Goal: Task Accomplishment & Management: Manage account settings

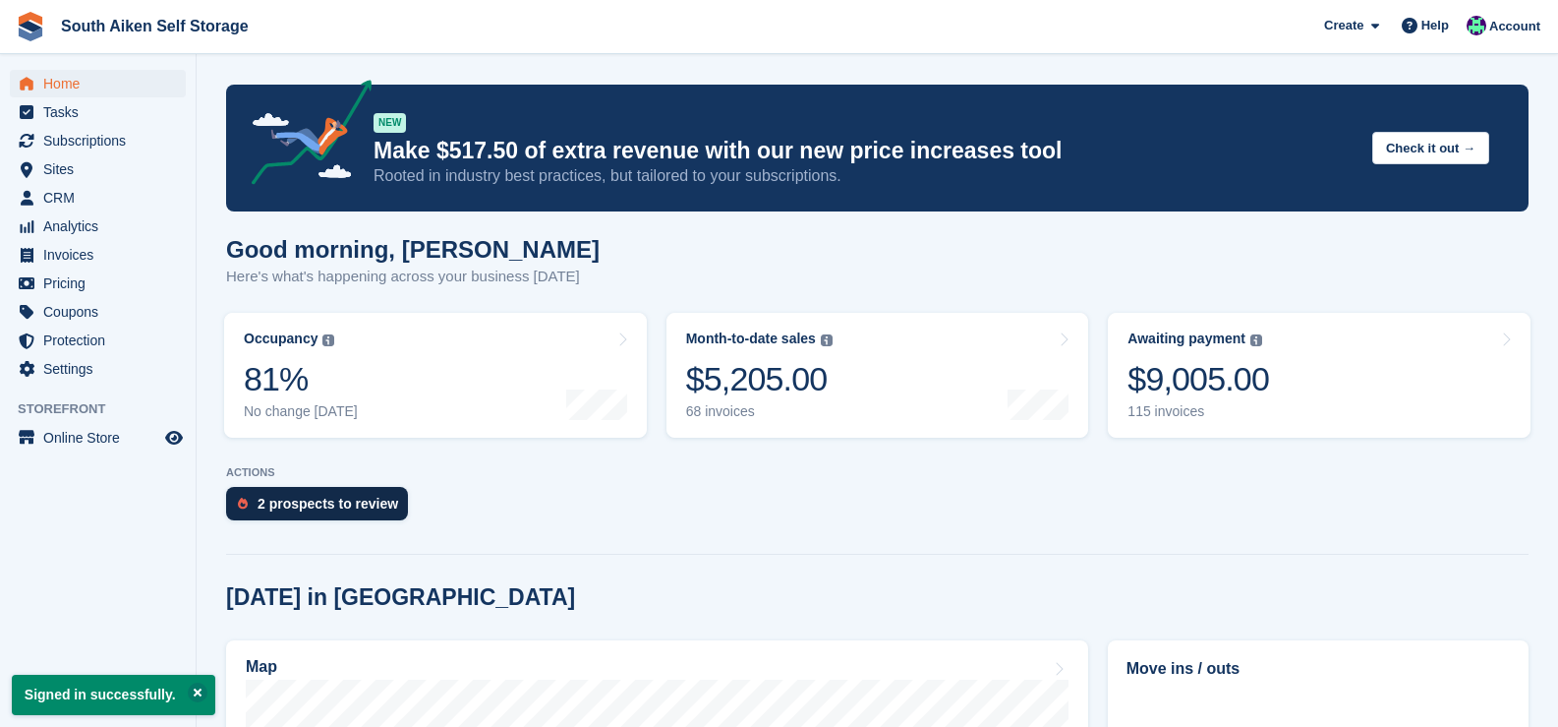
click at [337, 506] on div "2 prospects to review" at bounding box center [328, 504] width 141 height 16
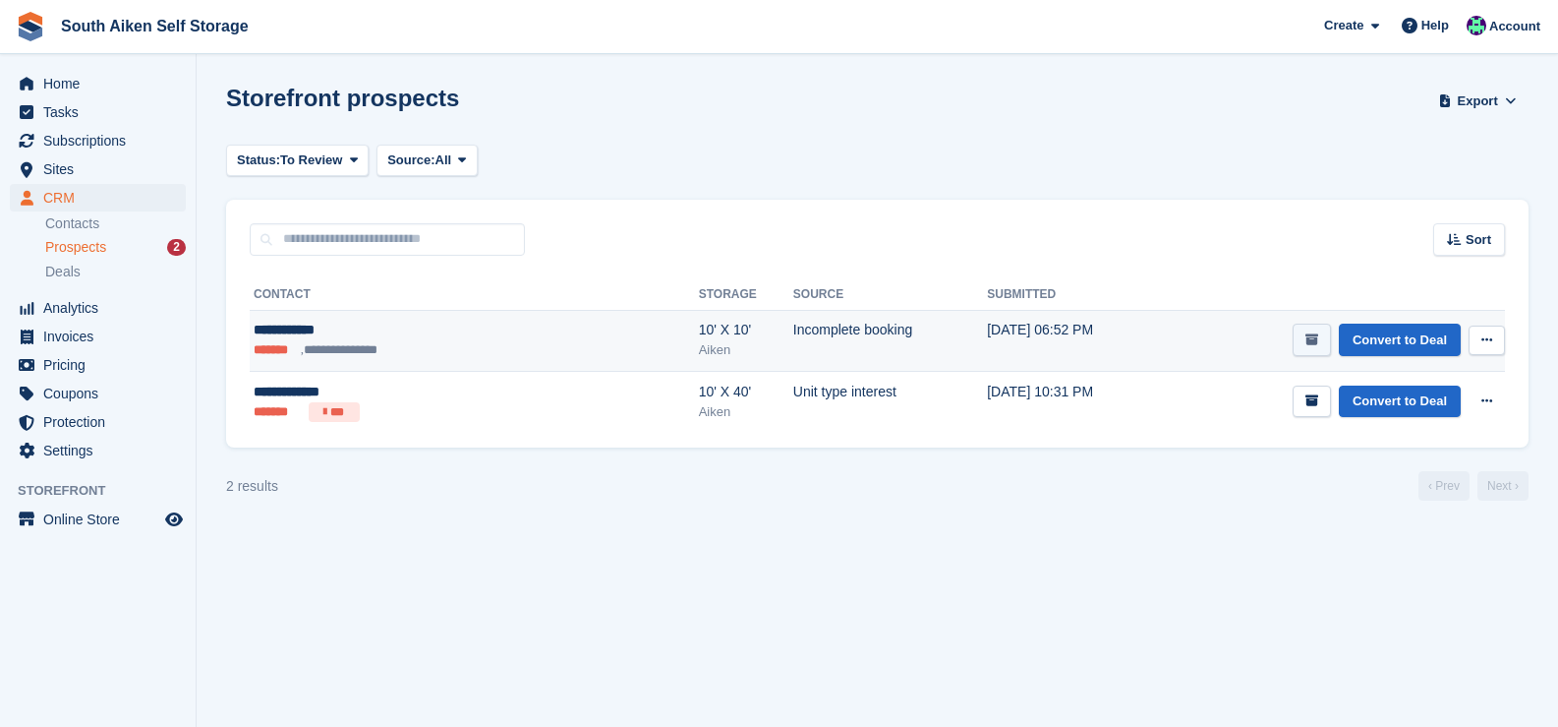
click at [1321, 345] on button "submit" at bounding box center [1312, 339] width 38 height 32
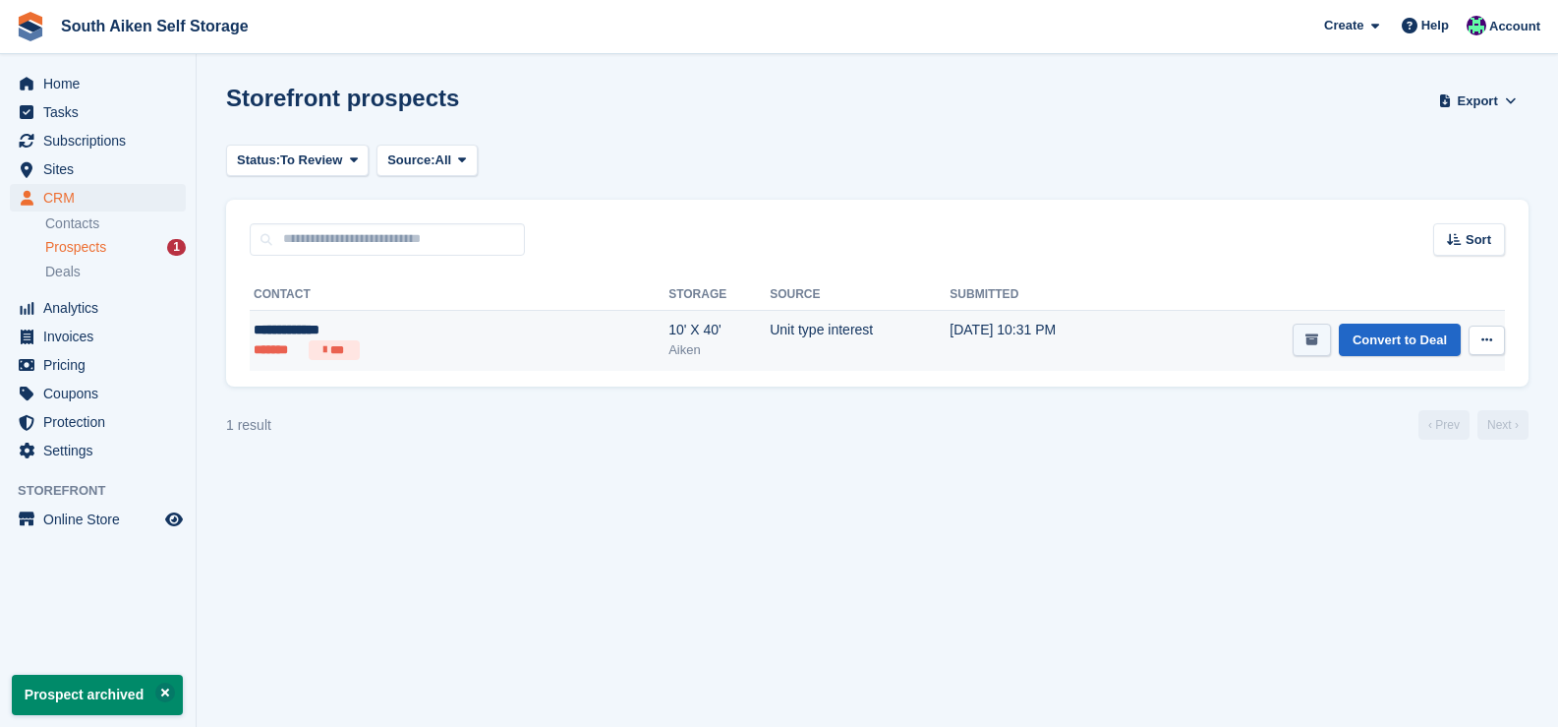
click at [1310, 340] on icon "submit" at bounding box center [1312, 339] width 13 height 13
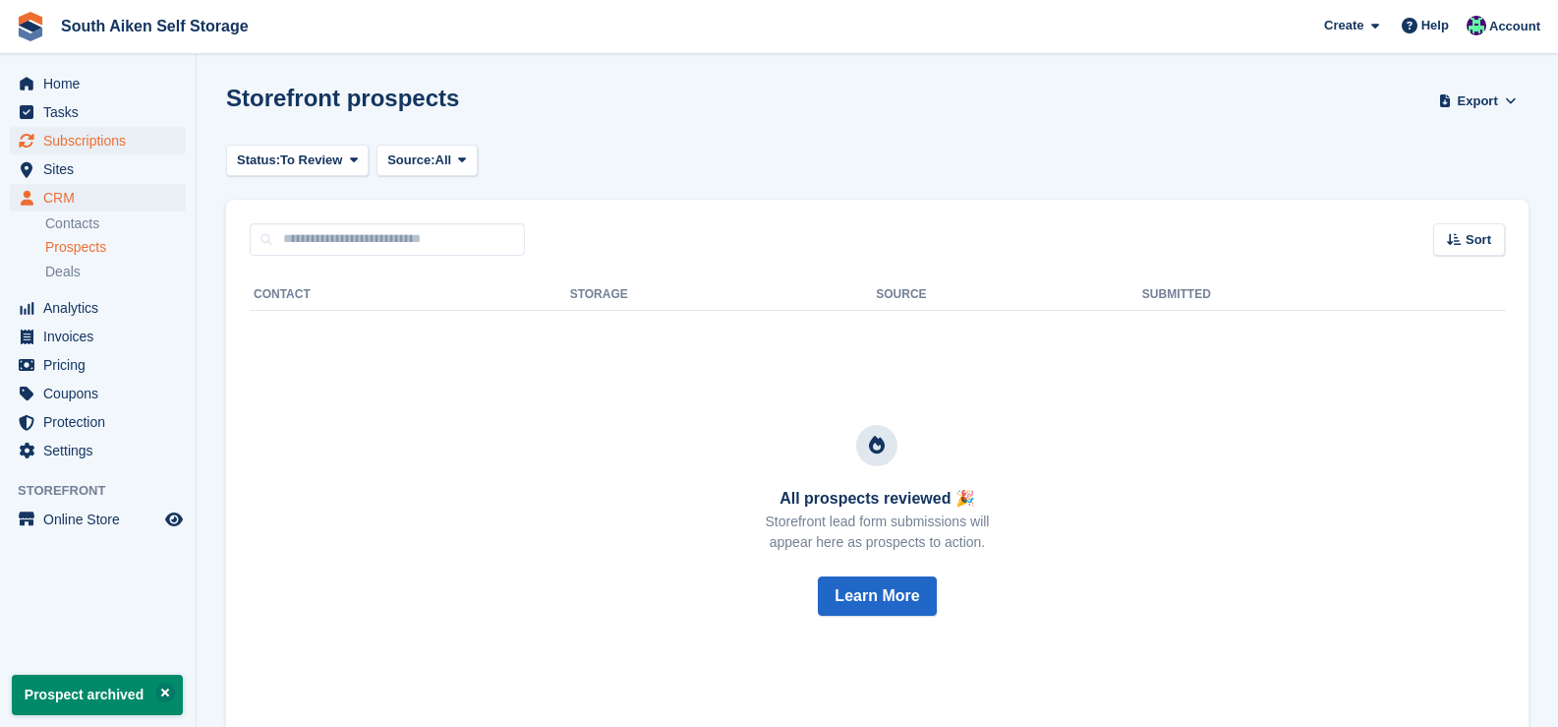
click at [98, 146] on span "Subscriptions" at bounding box center [102, 141] width 118 height 28
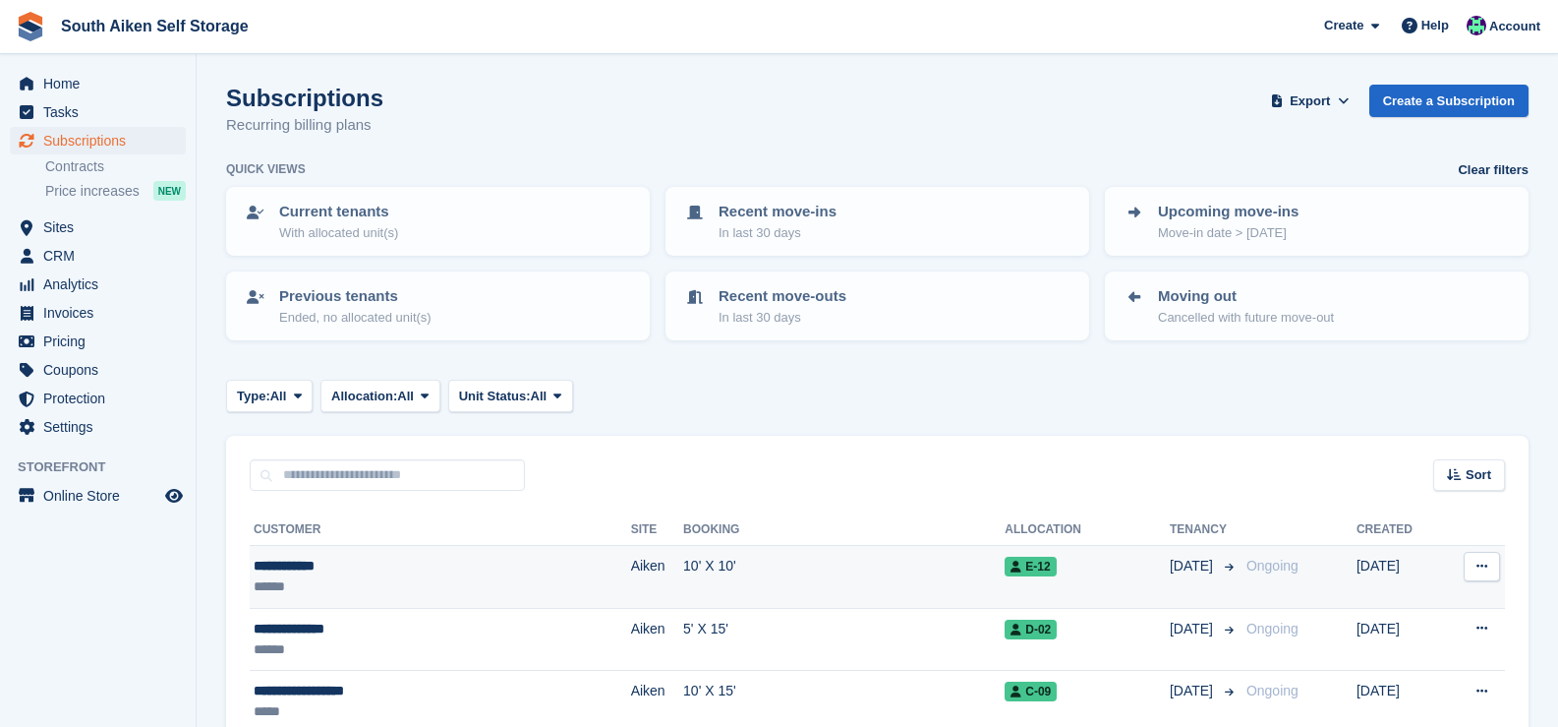
click at [683, 576] on td "10' X 10'" at bounding box center [843, 577] width 321 height 63
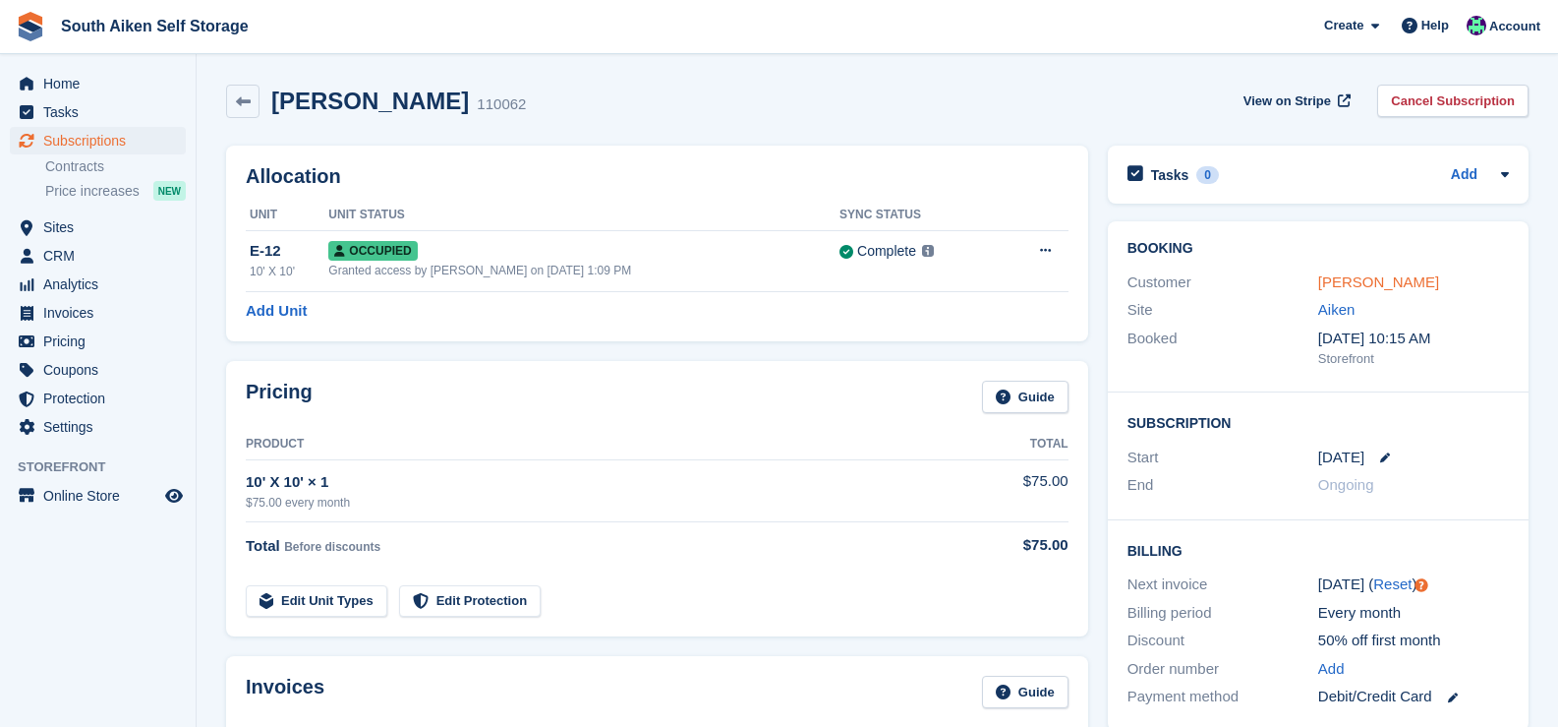
click at [1369, 290] on link "Bryson Craft" at bounding box center [1378, 281] width 121 height 17
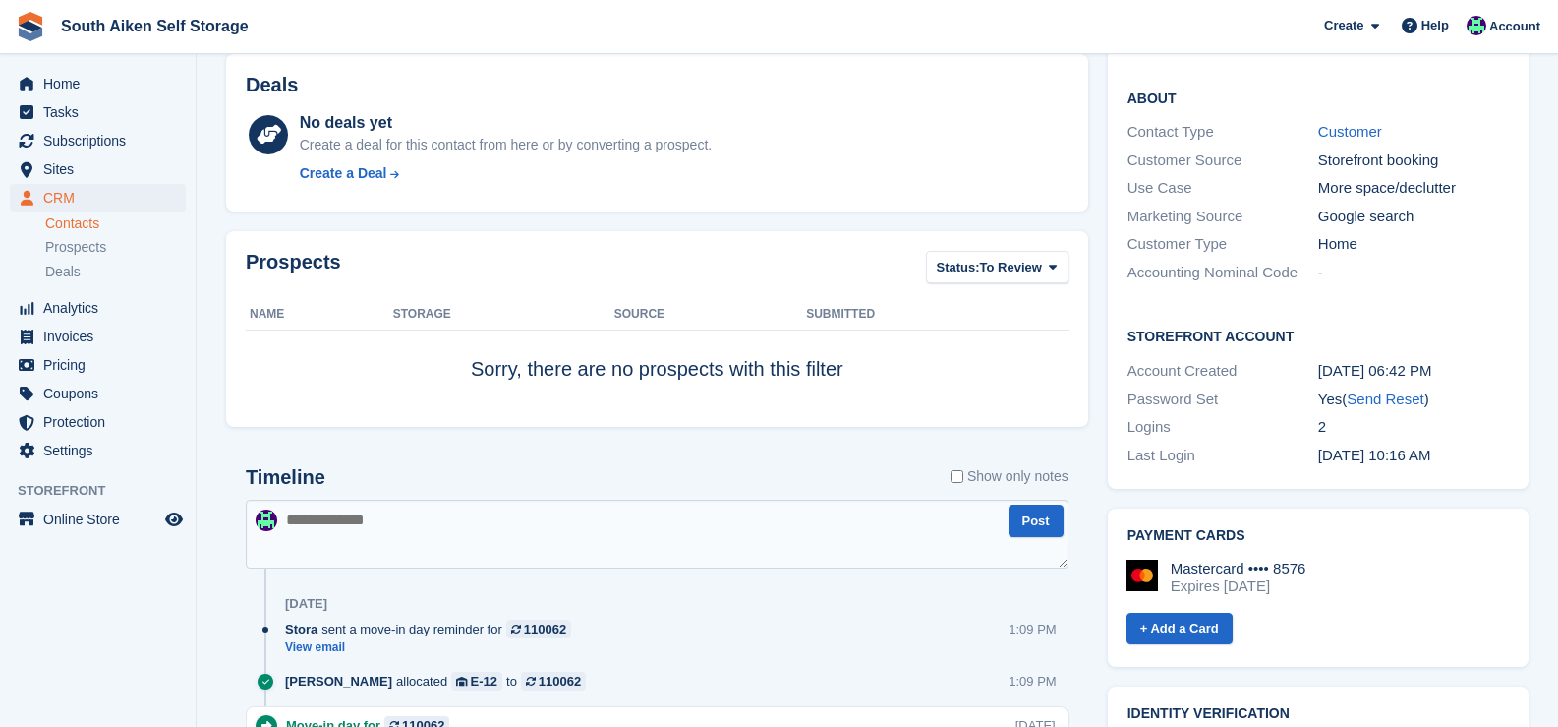
scroll to position [555, 0]
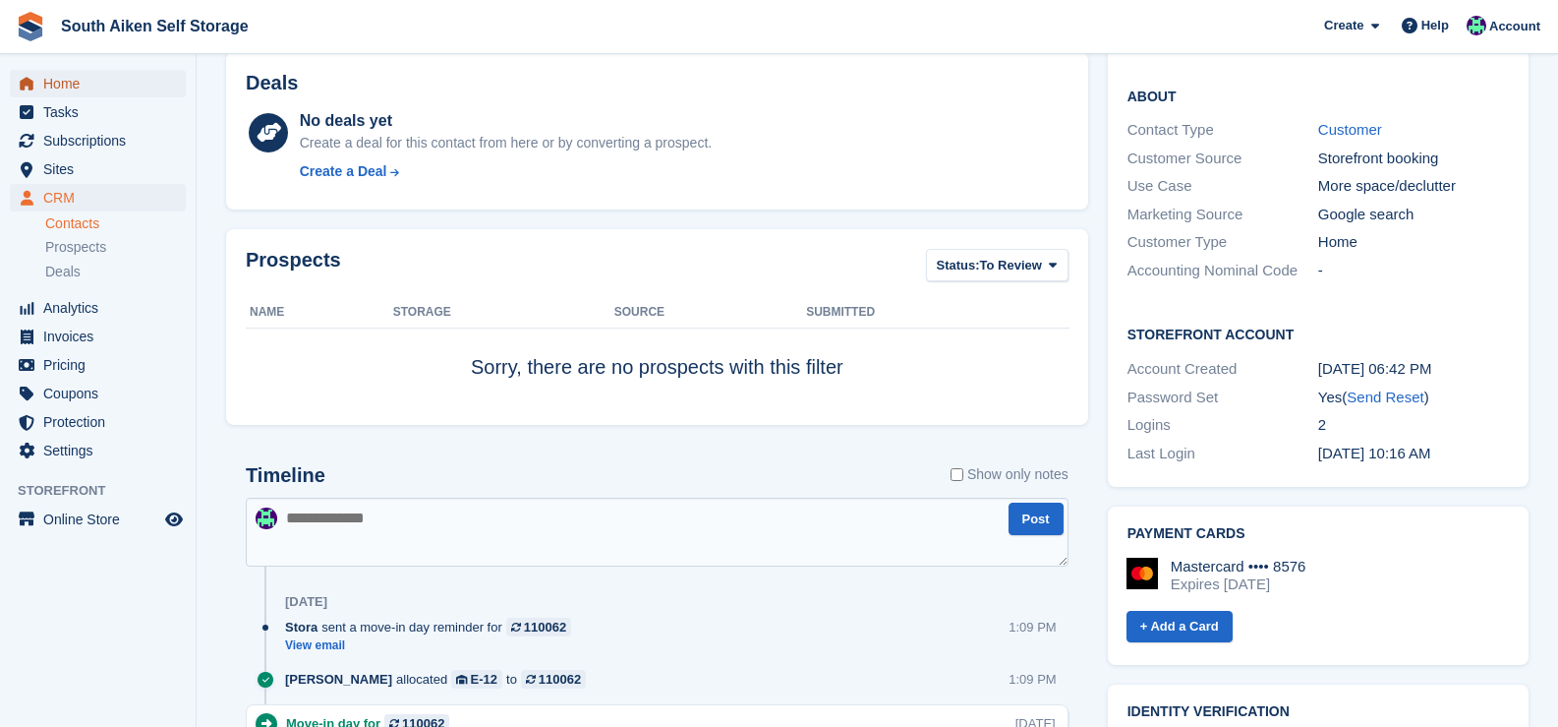
click at [102, 86] on span "Home" at bounding box center [102, 84] width 118 height 28
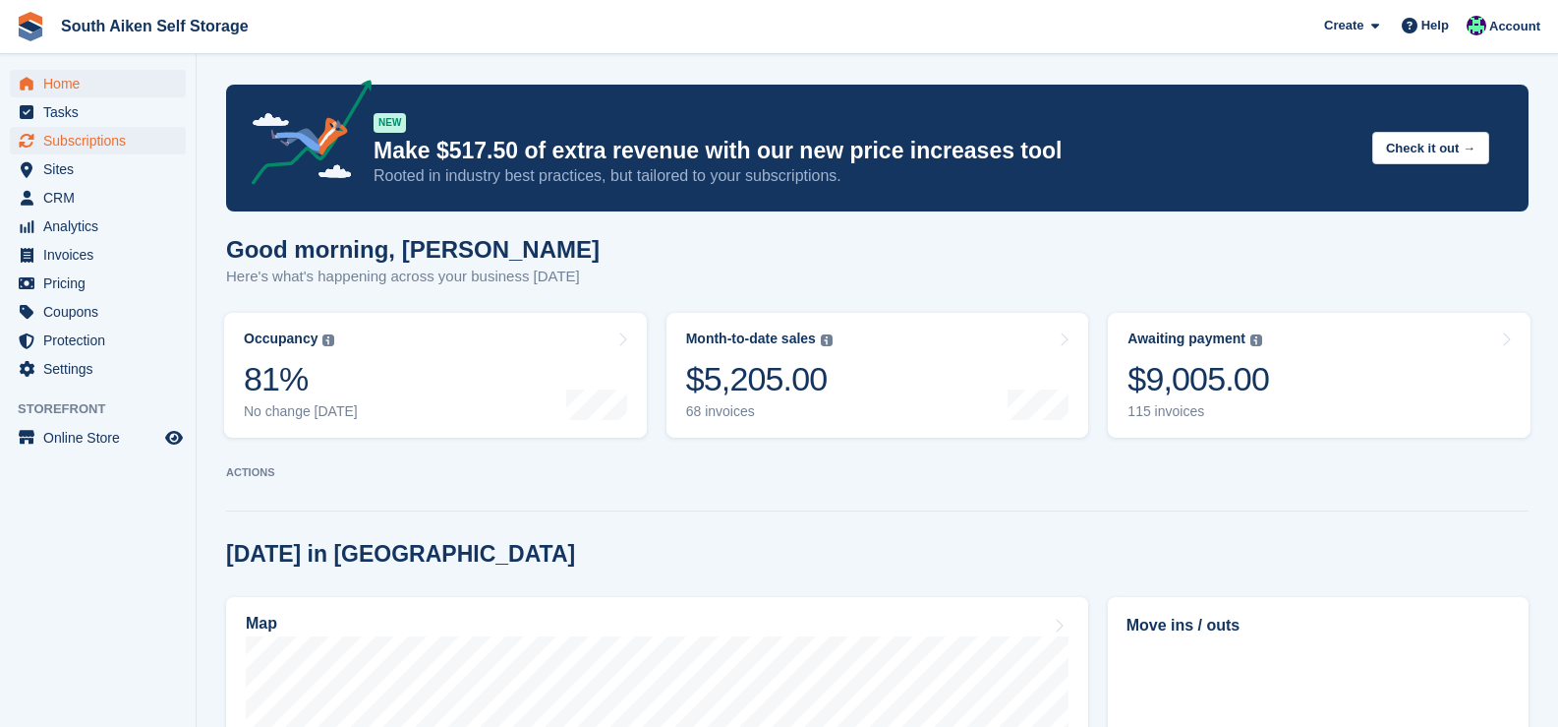
click at [129, 146] on span "Subscriptions" at bounding box center [102, 141] width 118 height 28
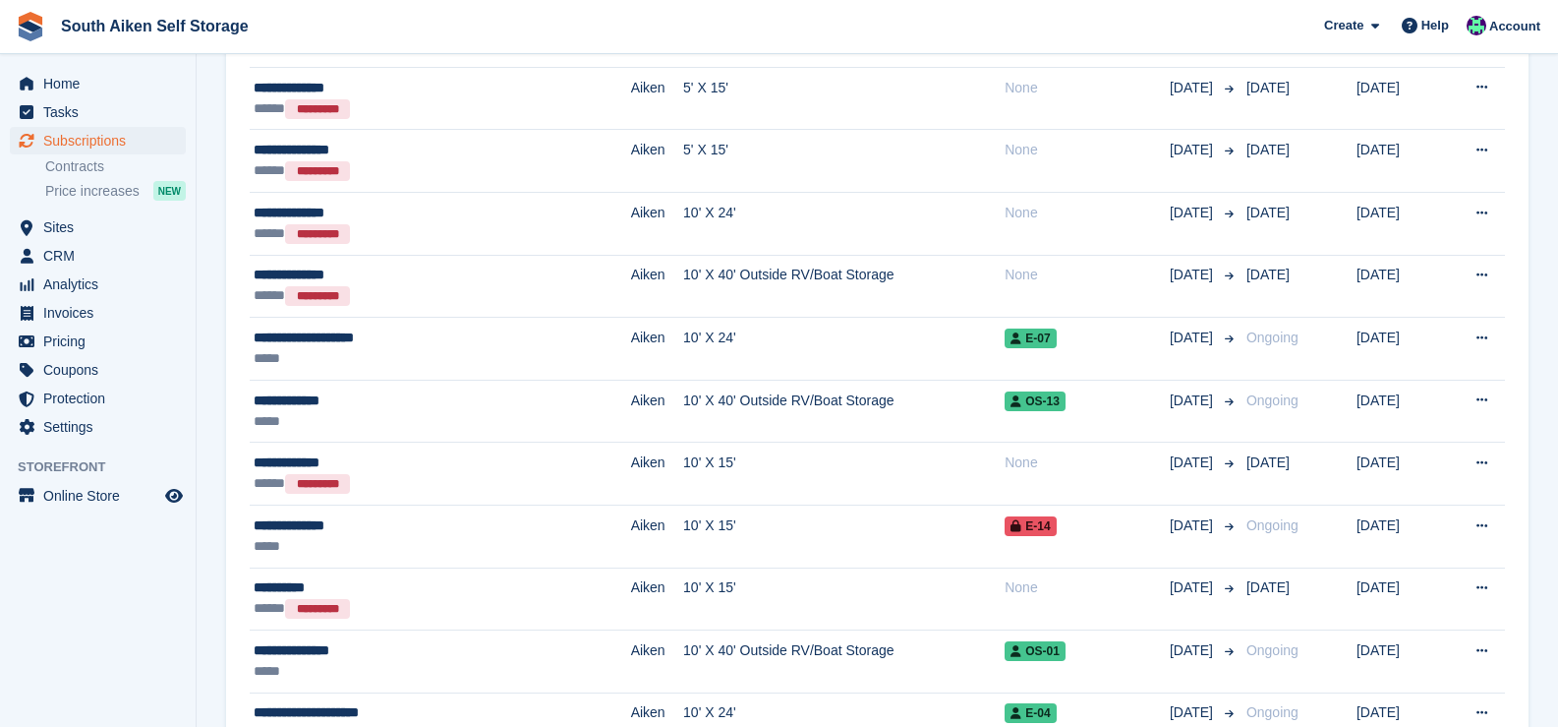
scroll to position [854, 0]
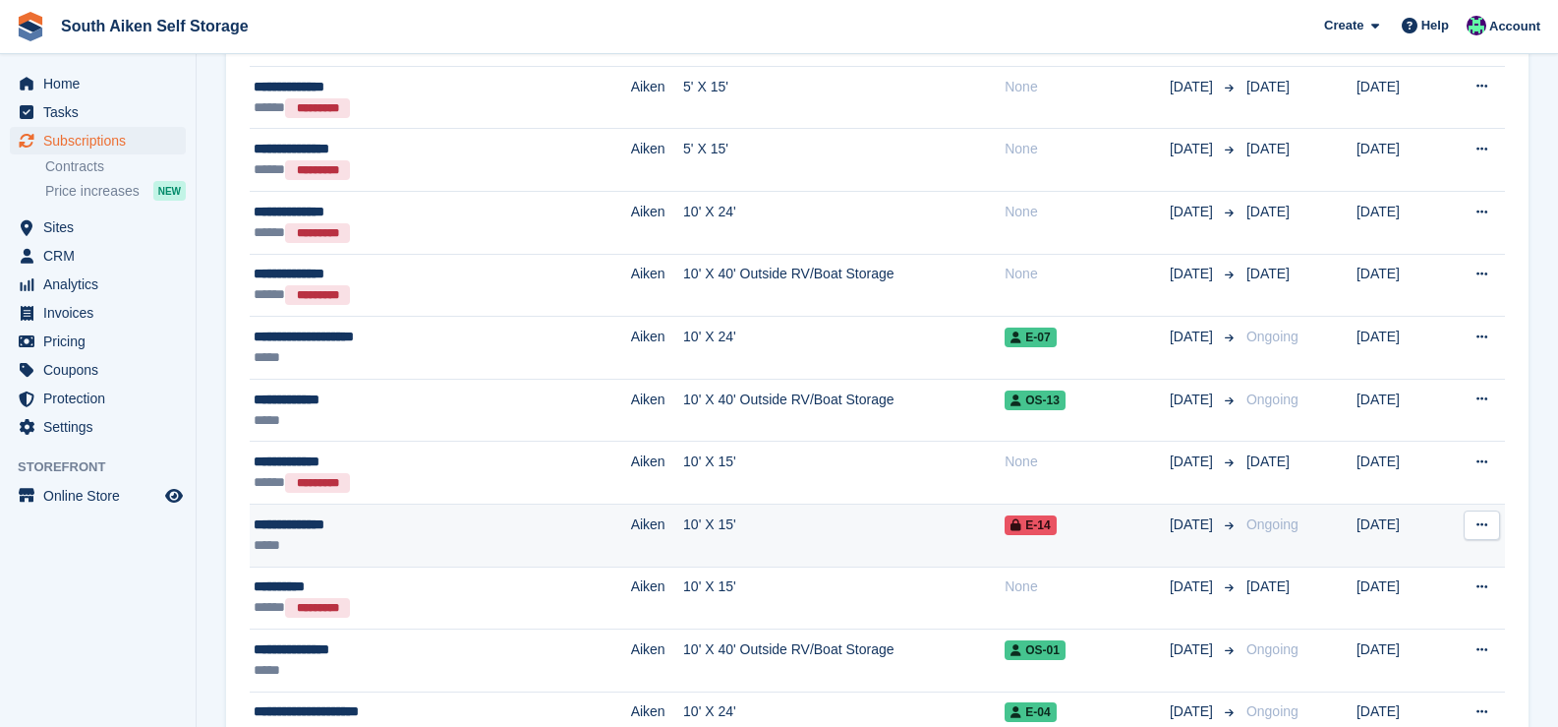
click at [359, 532] on div "**********" at bounding box center [377, 524] width 246 height 21
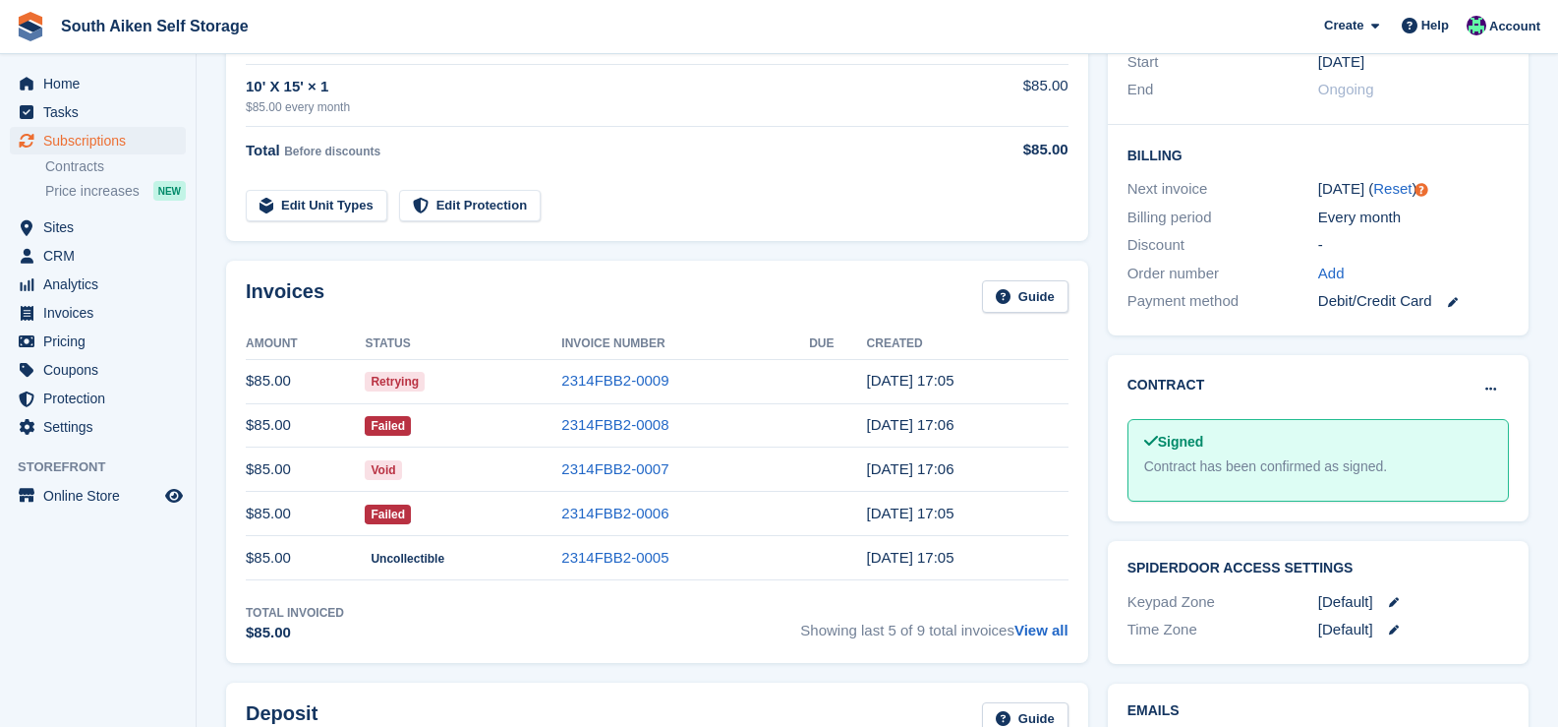
scroll to position [396, 0]
click at [604, 386] on link "2314FBB2-0009" at bounding box center [614, 379] width 107 height 17
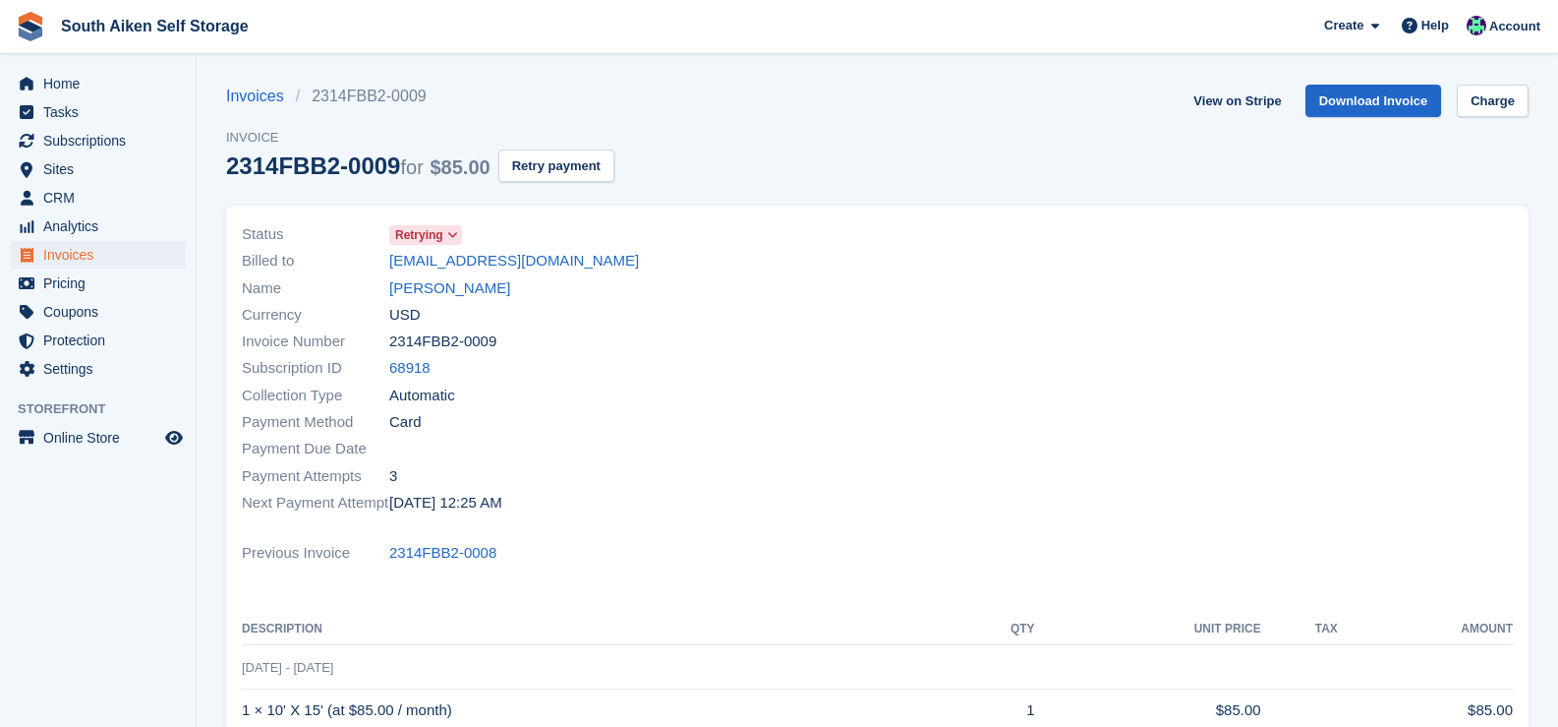
click at [452, 237] on icon at bounding box center [452, 235] width 11 height 12
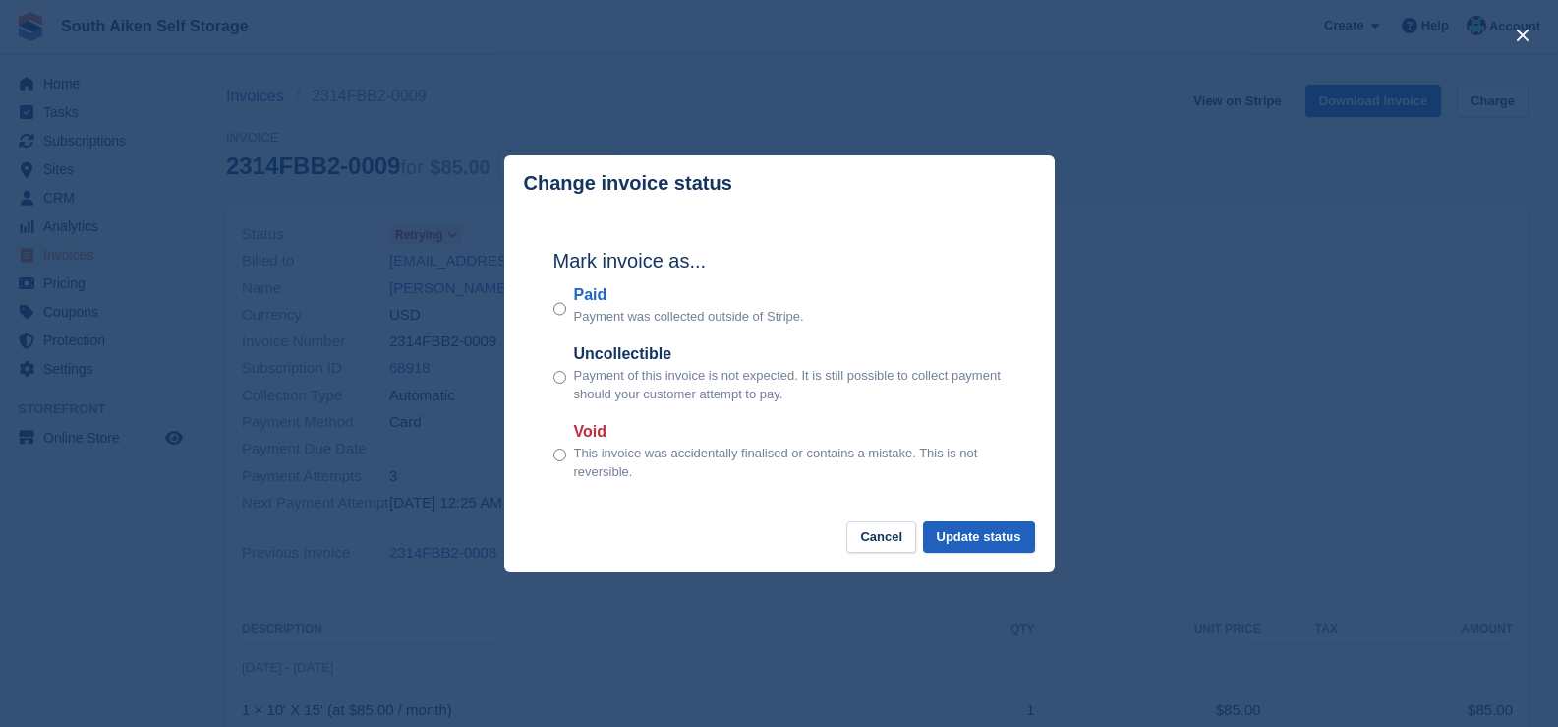
click at [993, 549] on button "Update status" at bounding box center [979, 537] width 112 height 32
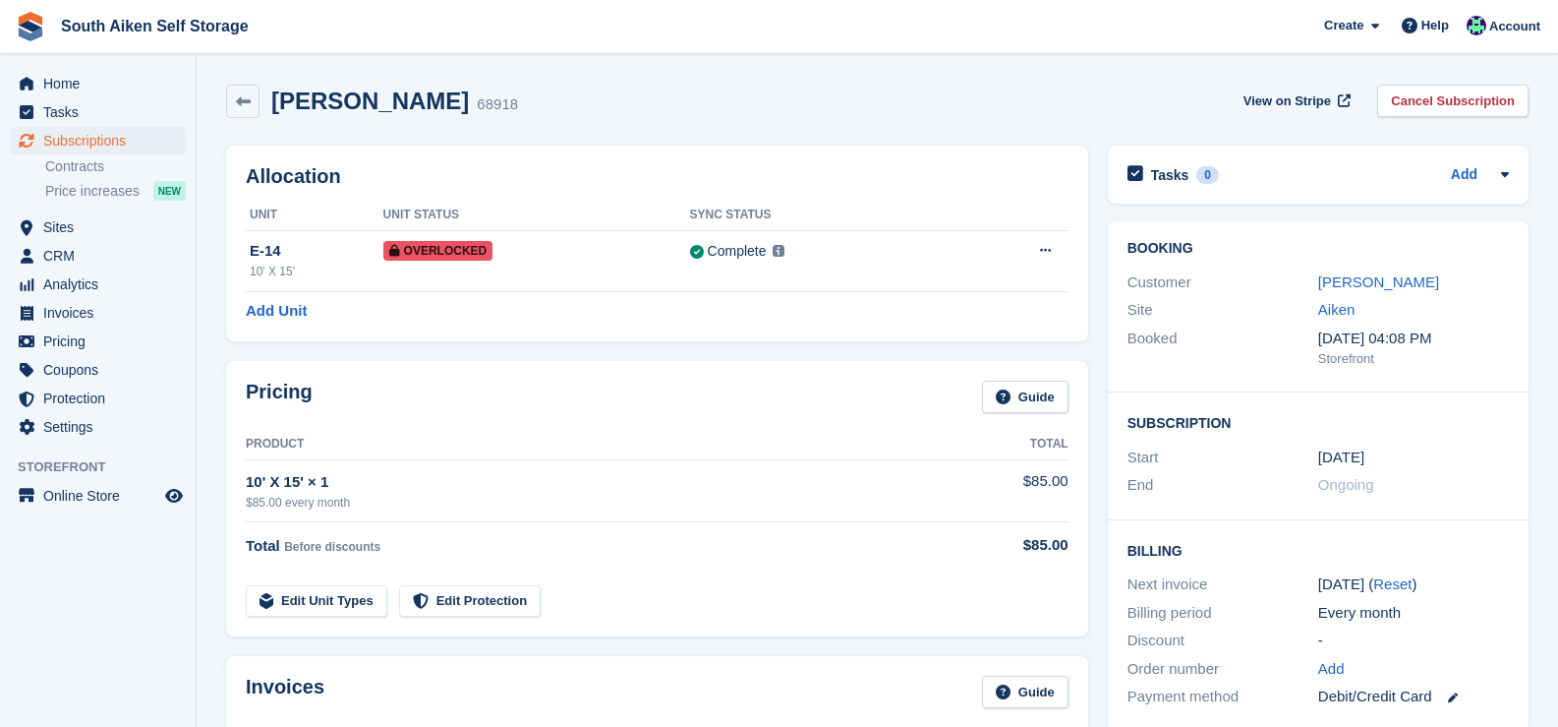
scroll to position [396, 0]
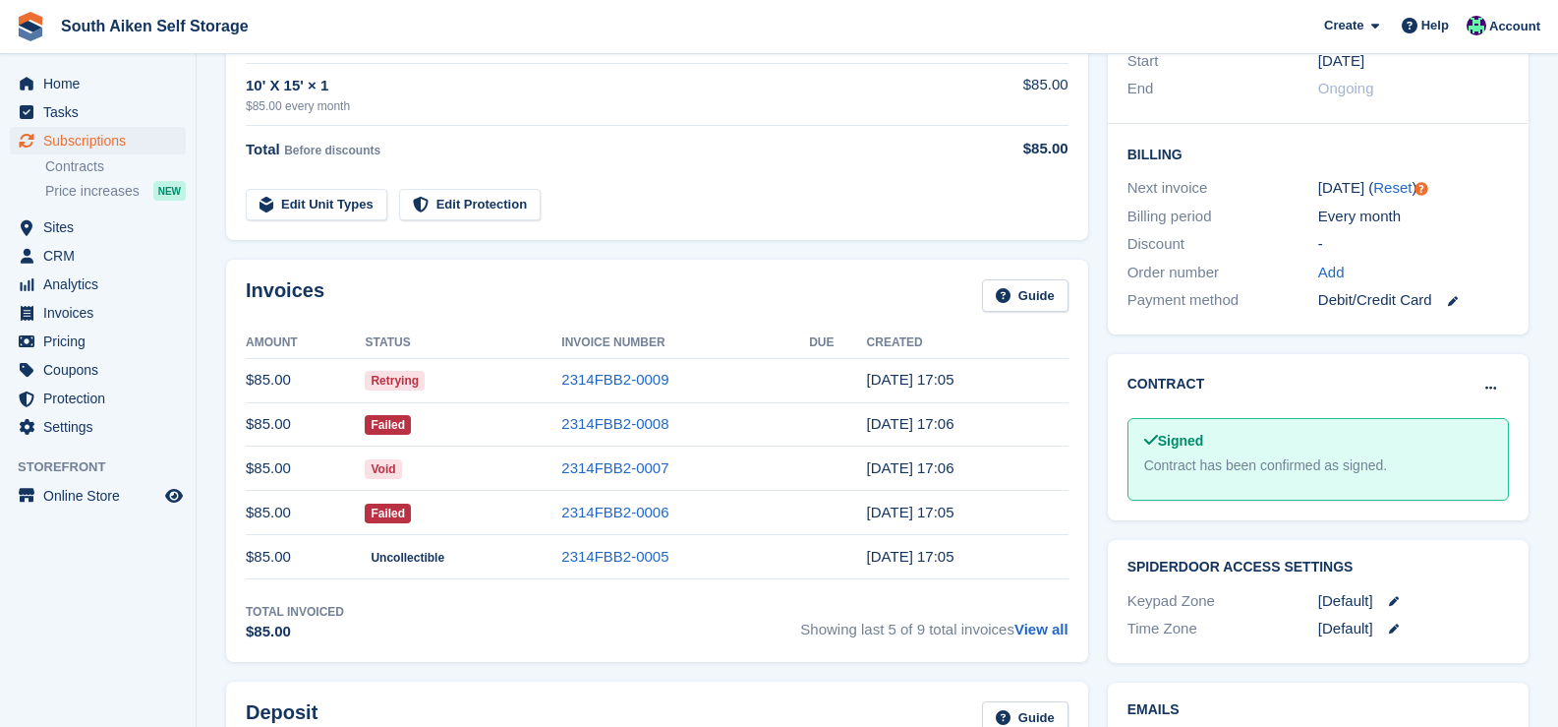
click at [402, 382] on span "Retrying" at bounding box center [395, 381] width 60 height 20
click at [615, 379] on link "2314FBB2-0009" at bounding box center [614, 379] width 107 height 17
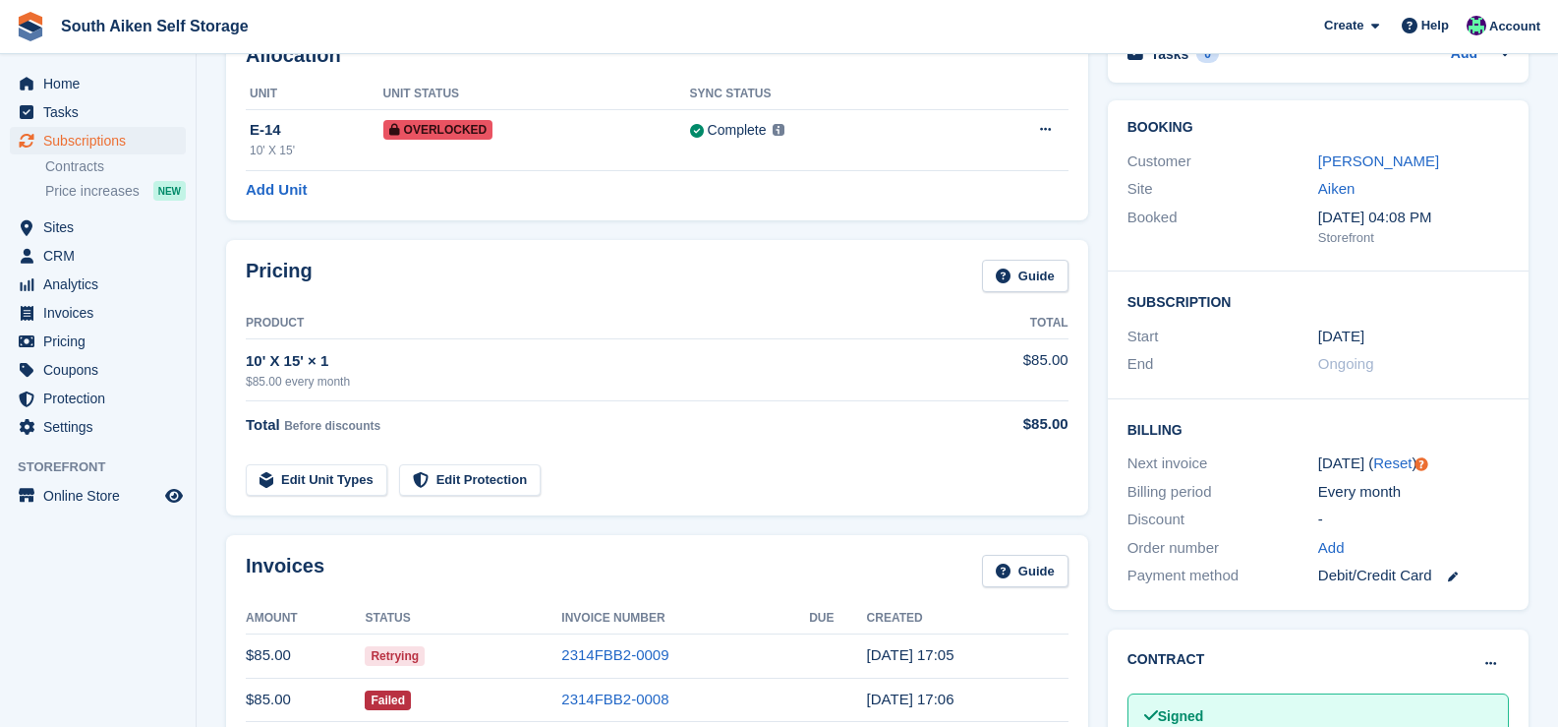
scroll to position [118, 0]
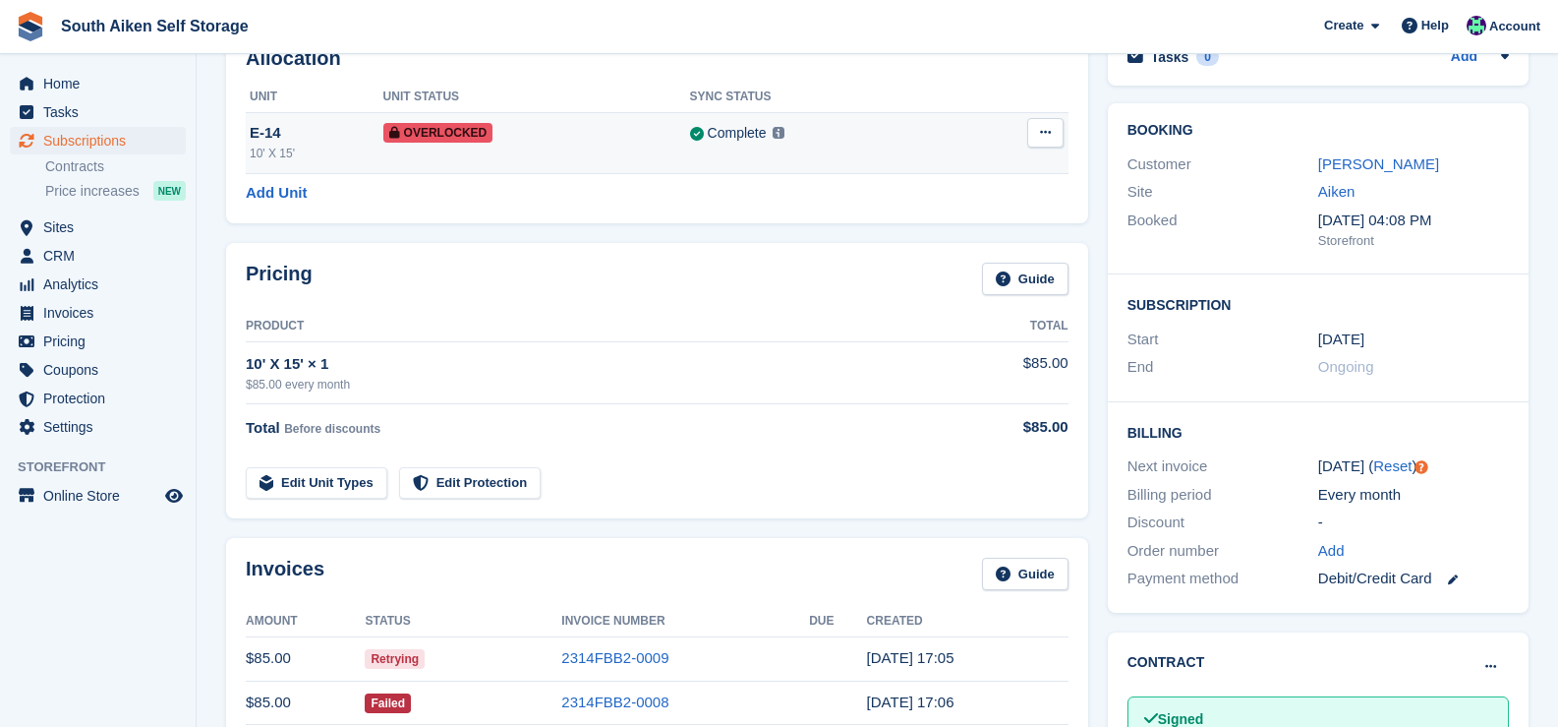
click at [1040, 139] on icon at bounding box center [1045, 132] width 11 height 13
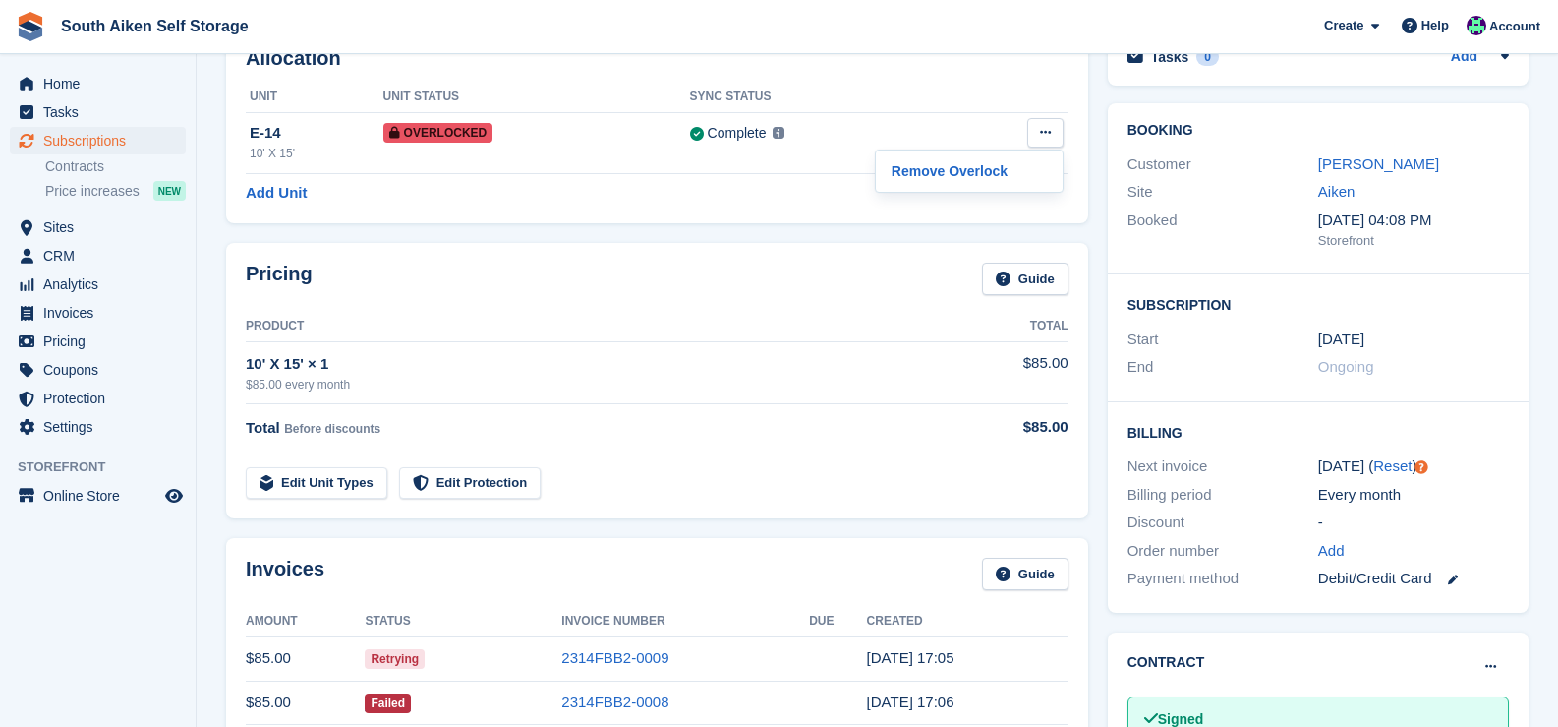
click at [816, 456] on tr "Edit Unit Types Edit Protection" at bounding box center [657, 471] width 823 height 56
click at [1378, 170] on link "Michelle Smith" at bounding box center [1378, 163] width 121 height 17
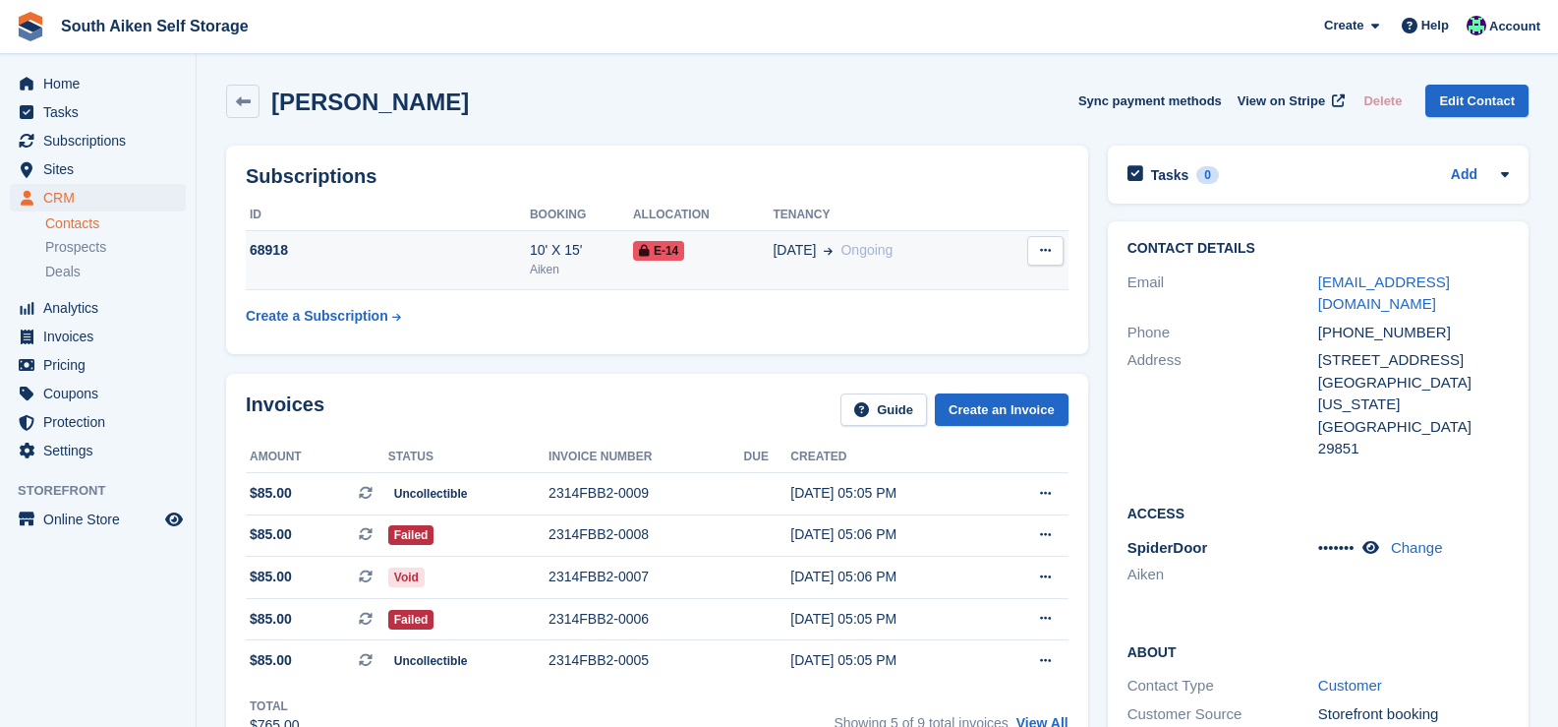
click at [1055, 253] on button at bounding box center [1045, 250] width 36 height 29
click at [976, 291] on p "Cancel subscription" at bounding box center [969, 289] width 171 height 26
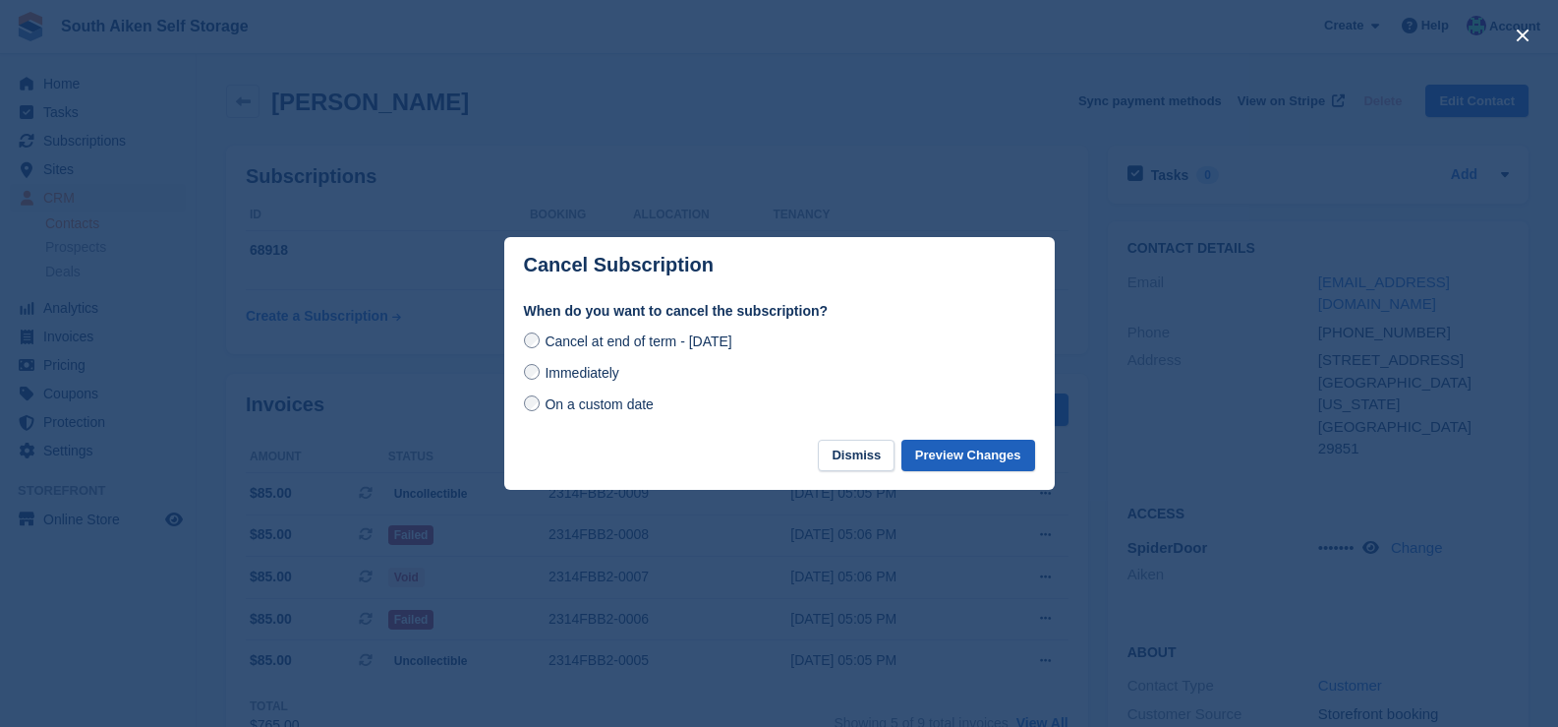
click at [980, 461] on button "Preview Changes" at bounding box center [969, 455] width 134 height 32
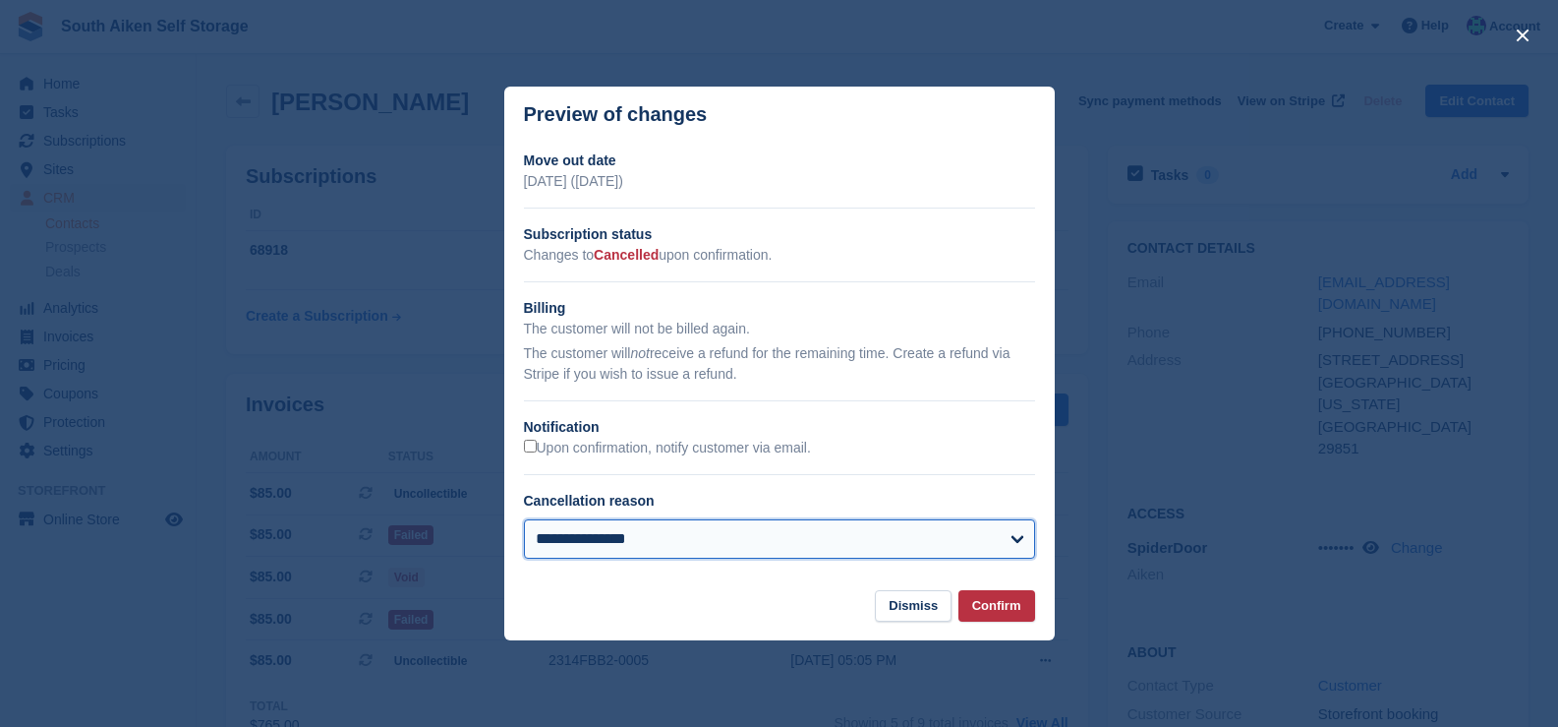
click at [1007, 554] on select "**********" at bounding box center [779, 538] width 511 height 39
click at [524, 520] on select "**********" at bounding box center [779, 538] width 511 height 39
click at [1020, 547] on select "**********" at bounding box center [779, 538] width 511 height 39
select select "*****"
click at [524, 520] on select "**********" at bounding box center [779, 538] width 511 height 39
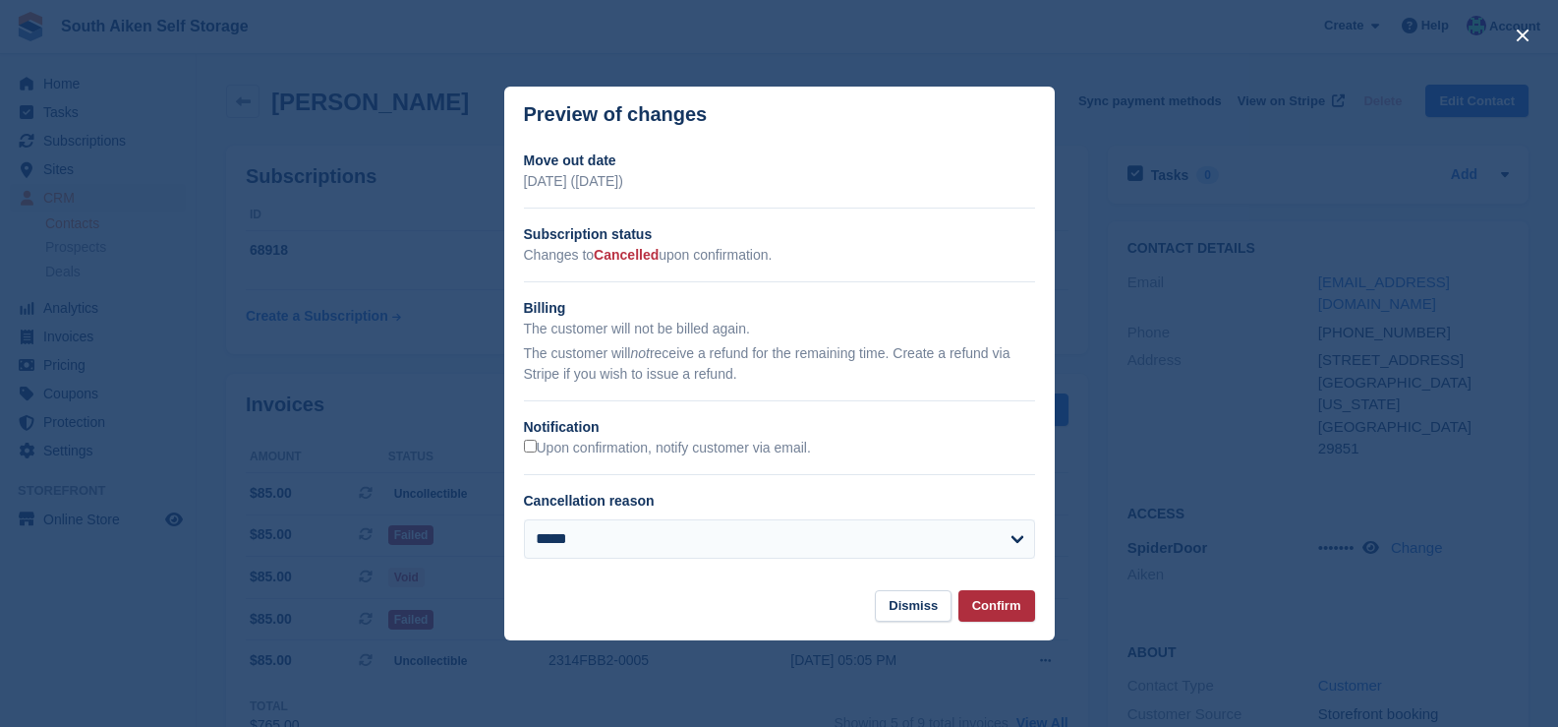
click at [1010, 621] on button "Confirm" at bounding box center [997, 606] width 77 height 32
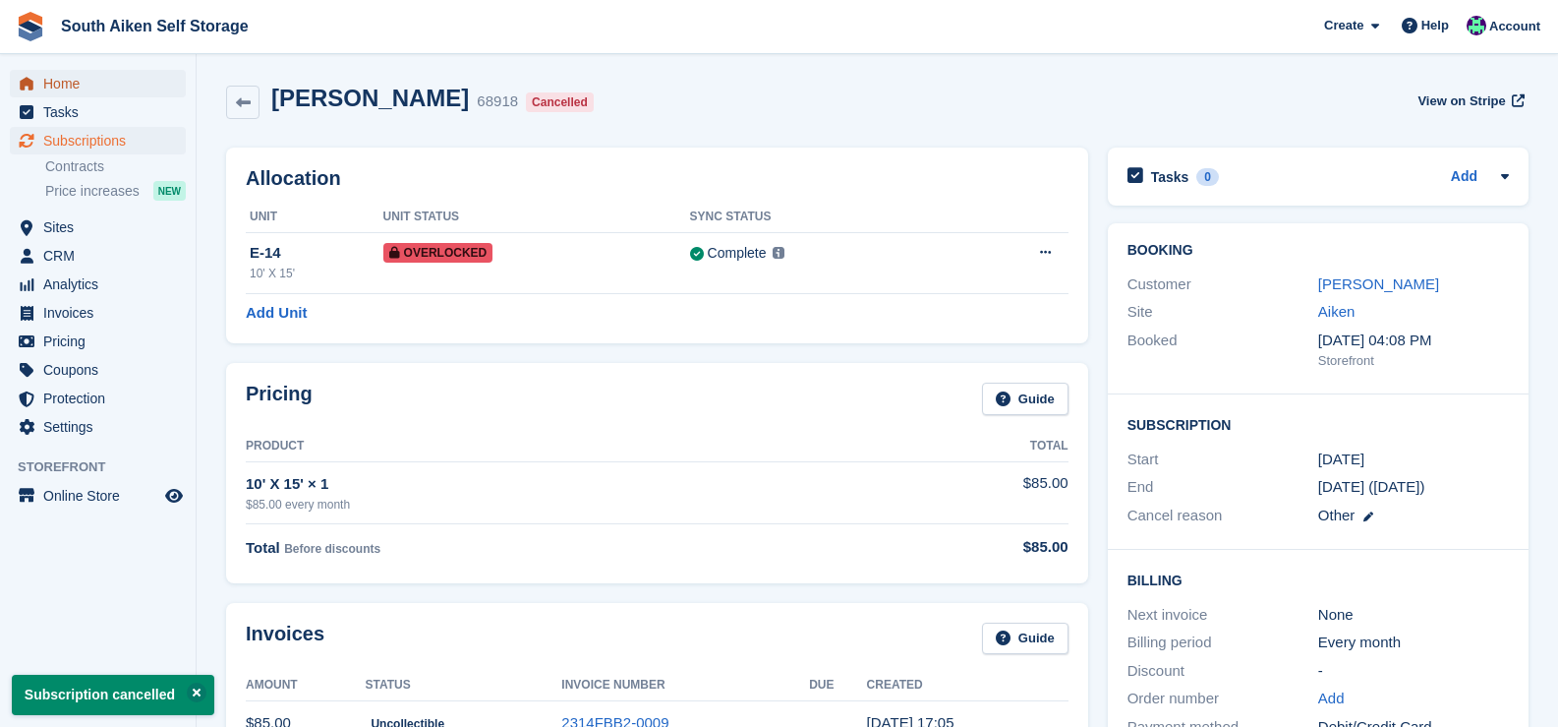
click at [81, 86] on span "Home" at bounding box center [102, 84] width 118 height 28
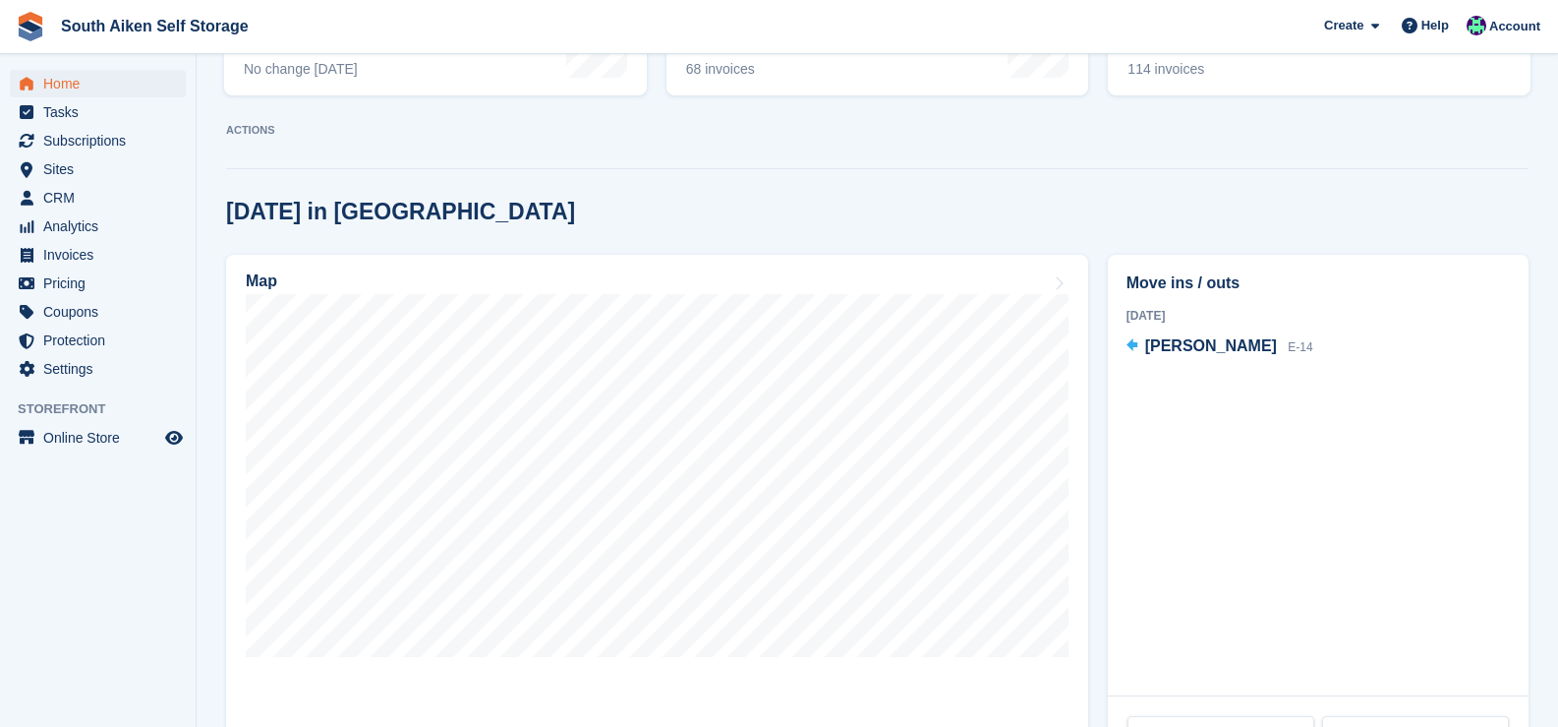
scroll to position [364, 0]
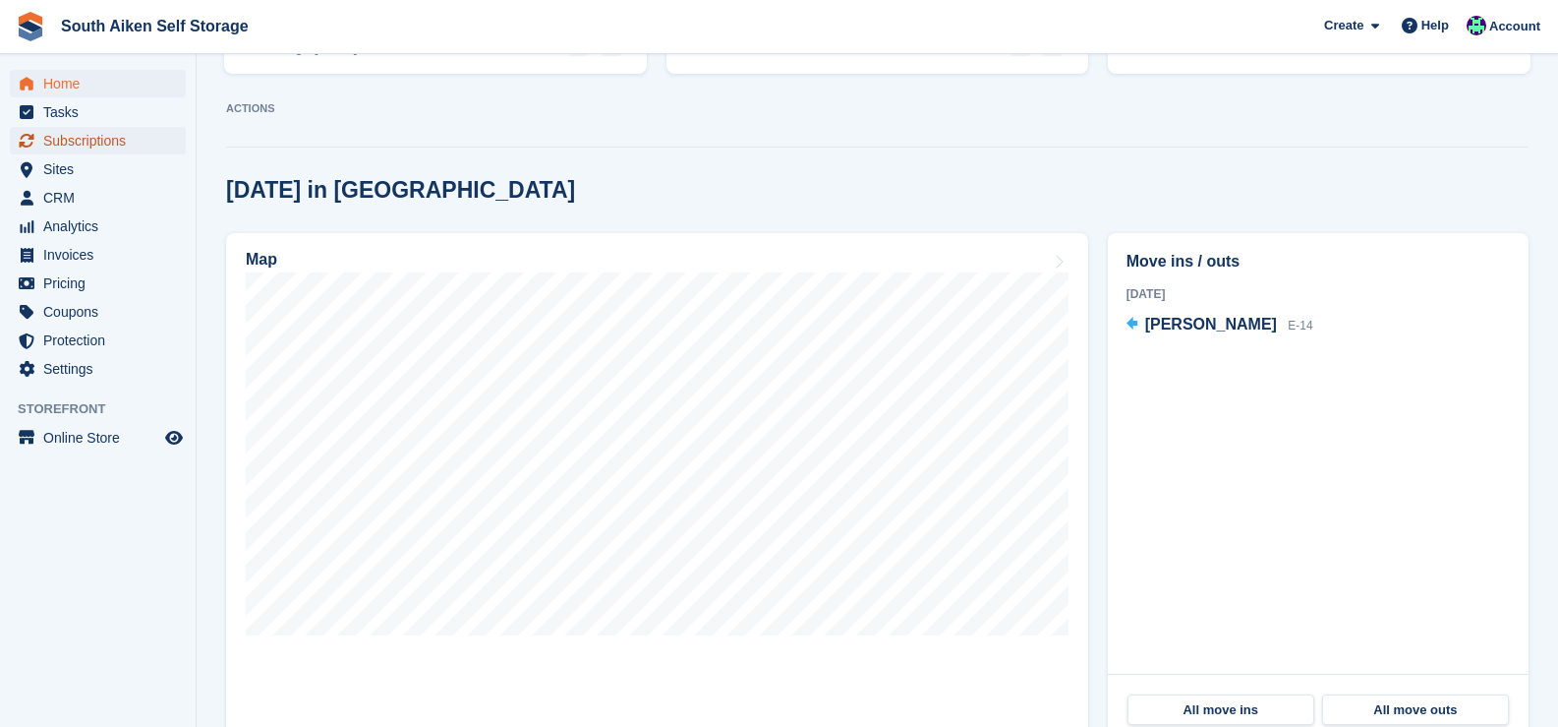
click at [120, 143] on span "Subscriptions" at bounding box center [102, 141] width 118 height 28
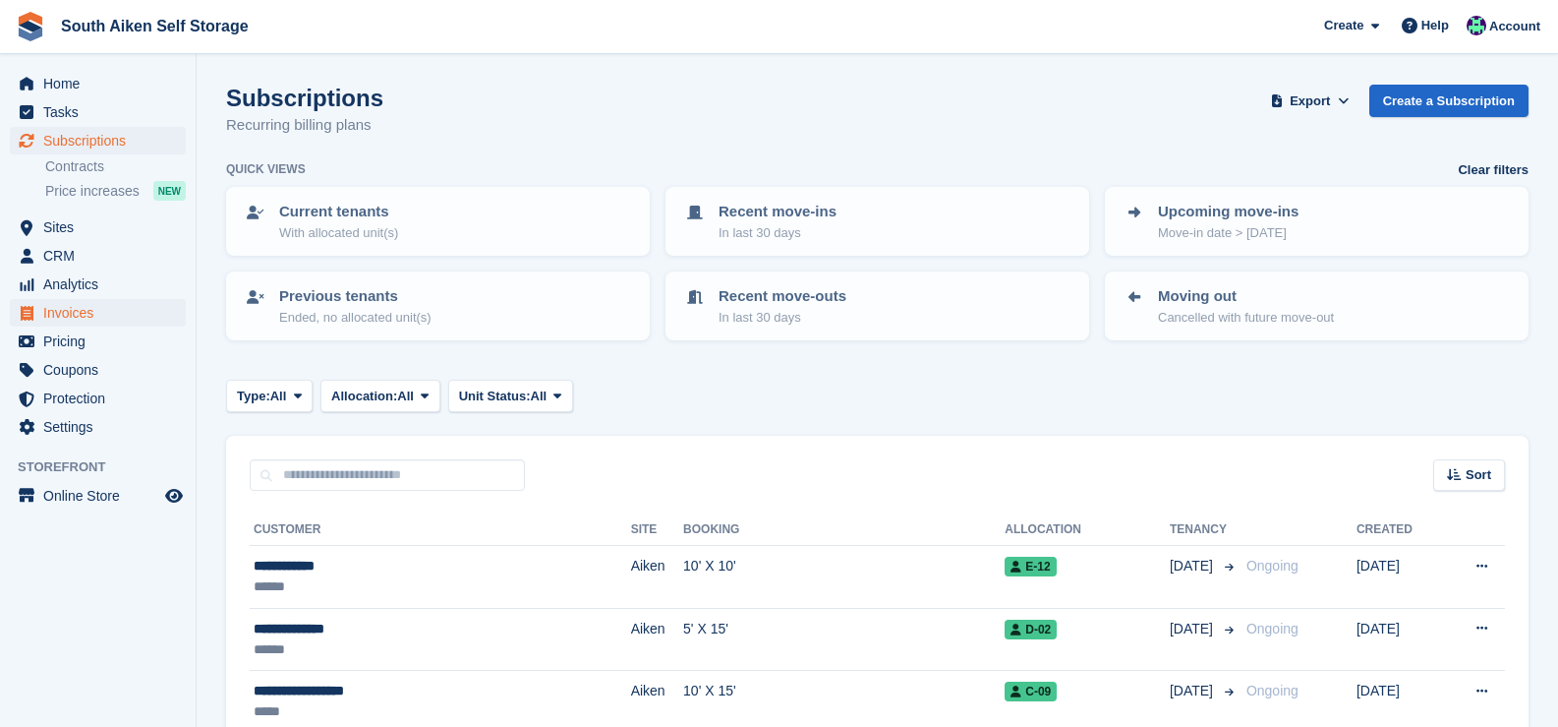
click at [90, 323] on span "Invoices" at bounding box center [102, 313] width 118 height 28
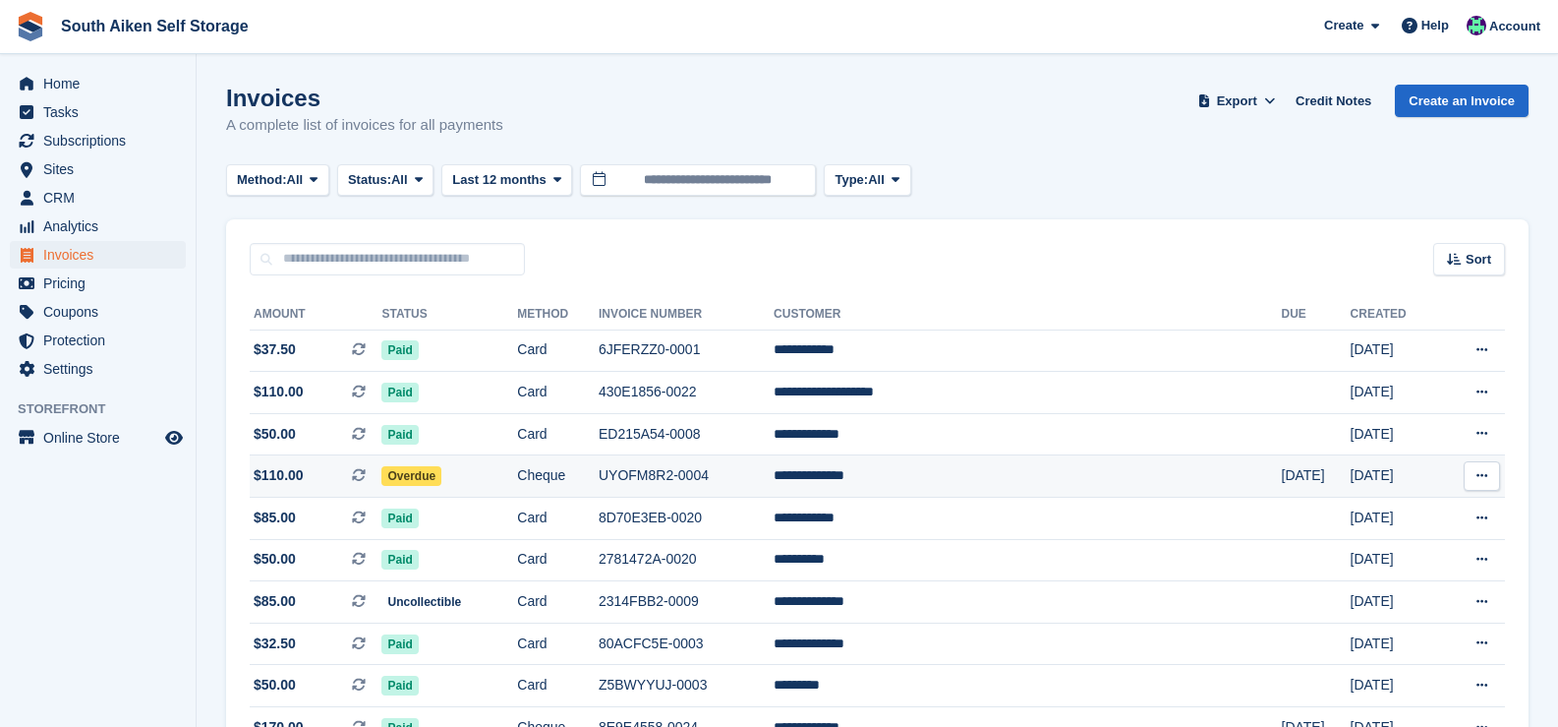
click at [441, 470] on span "Overdue" at bounding box center [411, 476] width 60 height 20
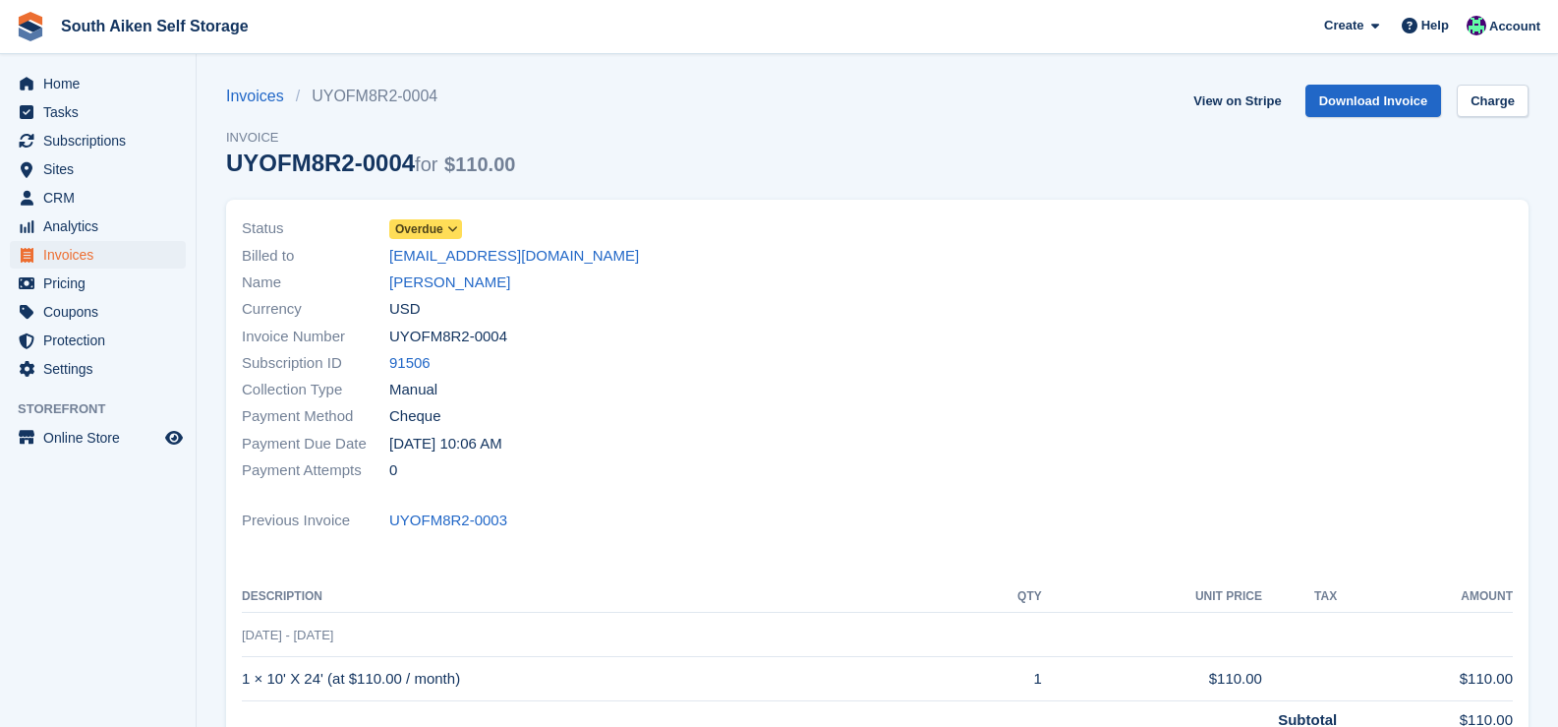
click at [455, 225] on icon at bounding box center [452, 229] width 11 height 12
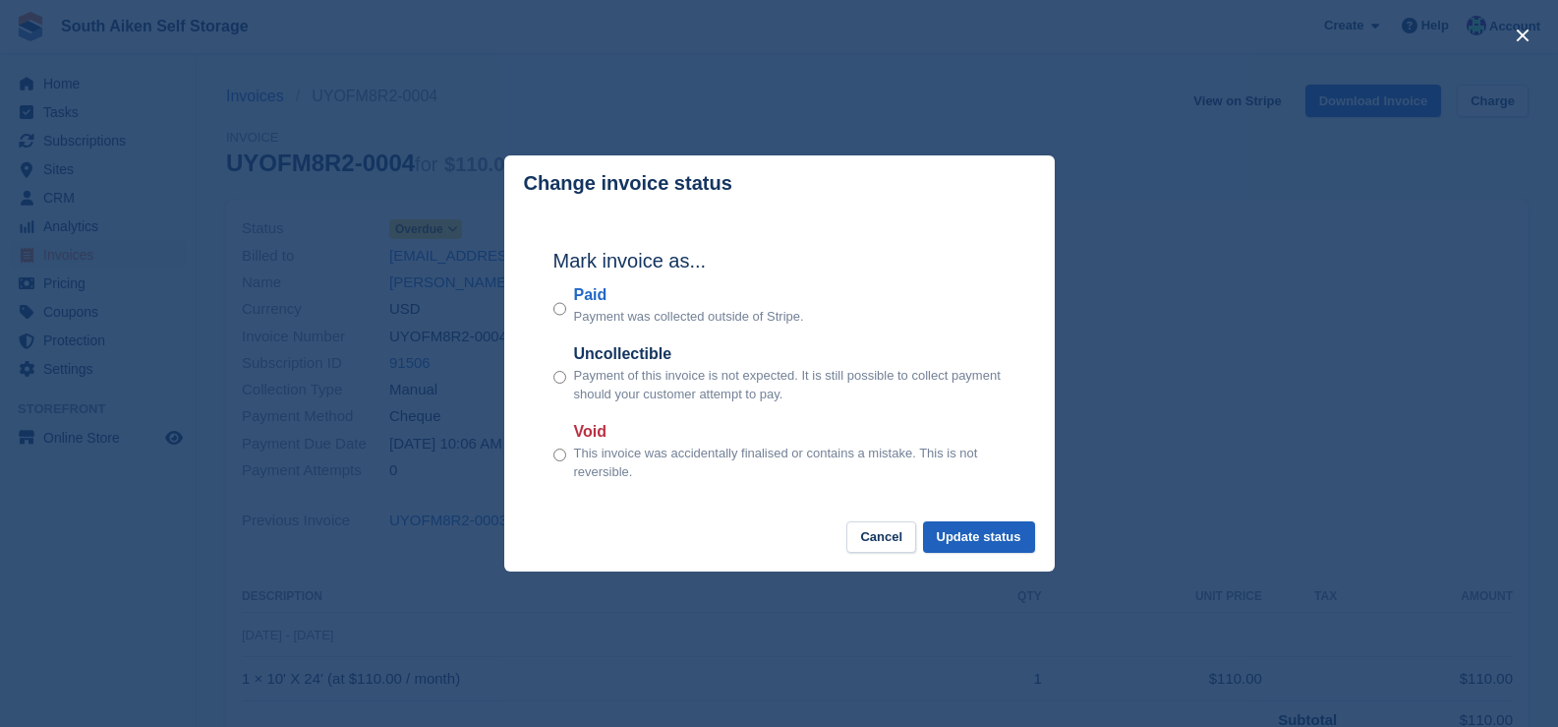
click at [1003, 554] on button "Update status" at bounding box center [979, 537] width 112 height 32
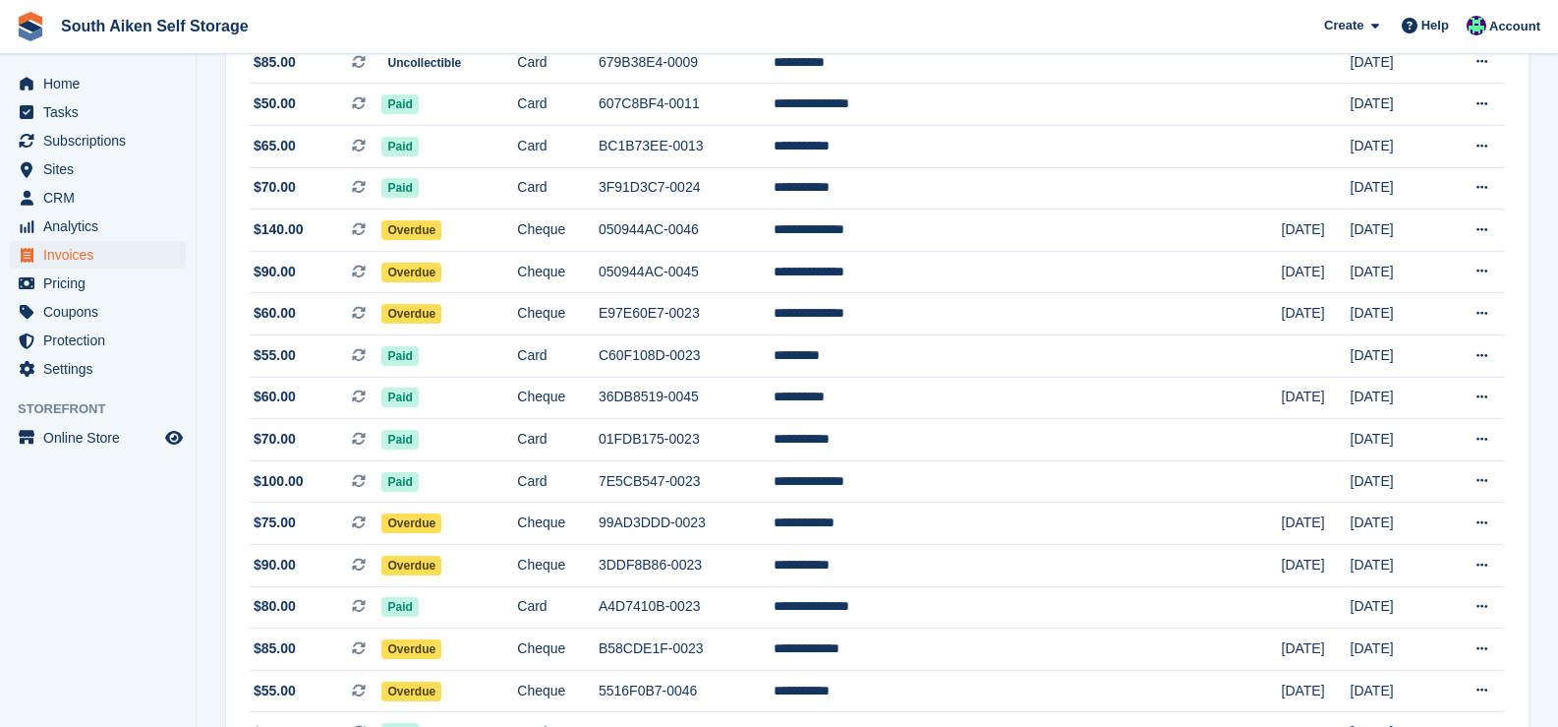
scroll to position [794, 0]
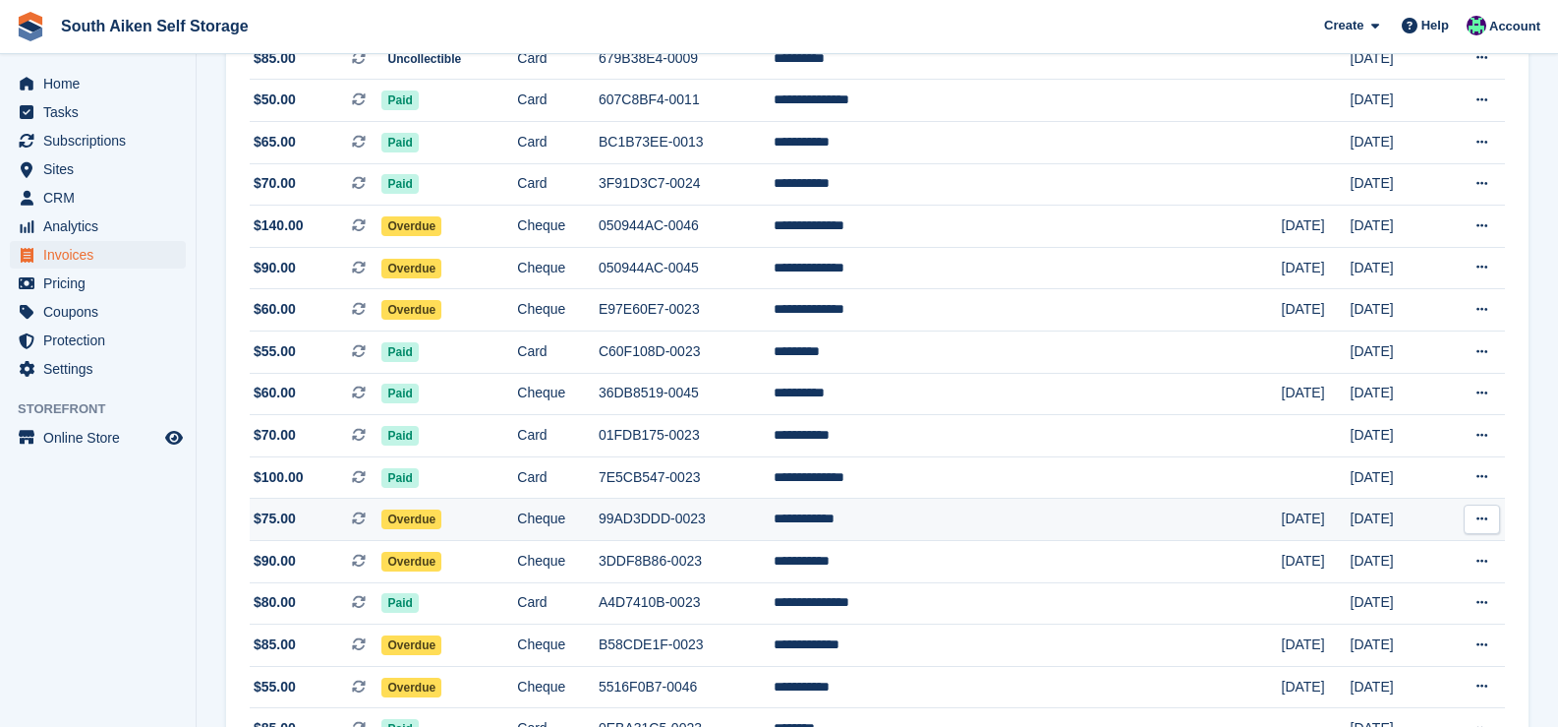
click at [441, 520] on span "Overdue" at bounding box center [411, 519] width 60 height 20
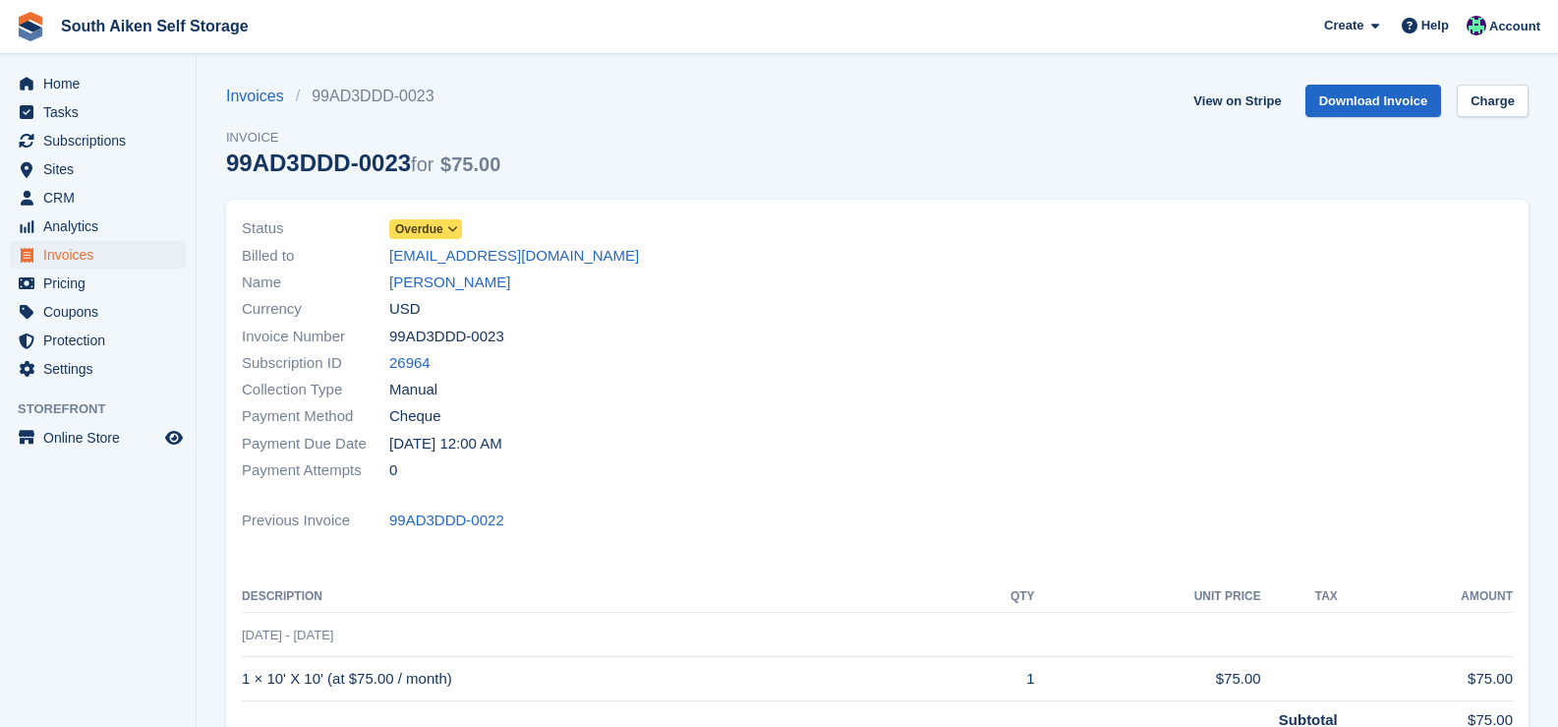
click at [456, 229] on icon at bounding box center [452, 229] width 11 height 12
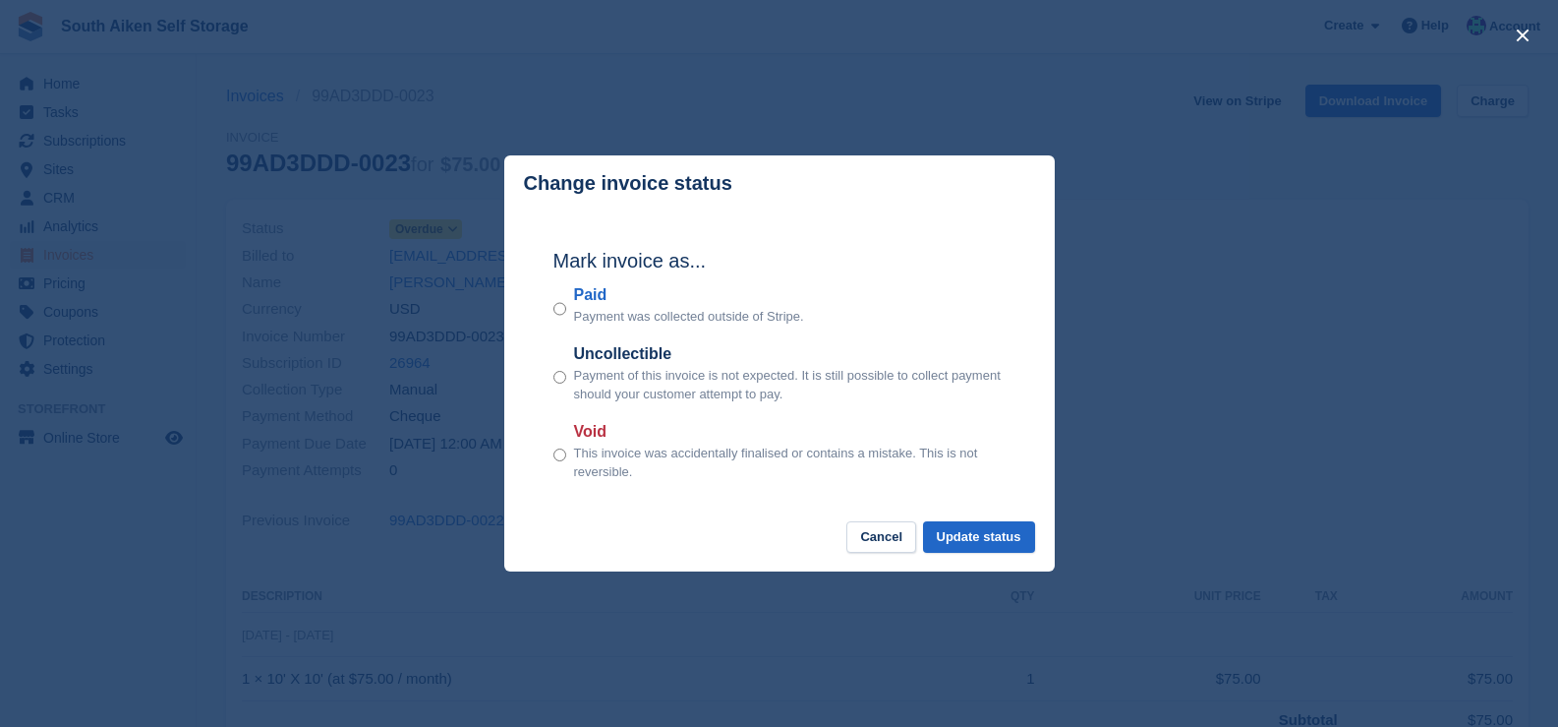
click at [982, 552] on button "Update status" at bounding box center [979, 537] width 112 height 32
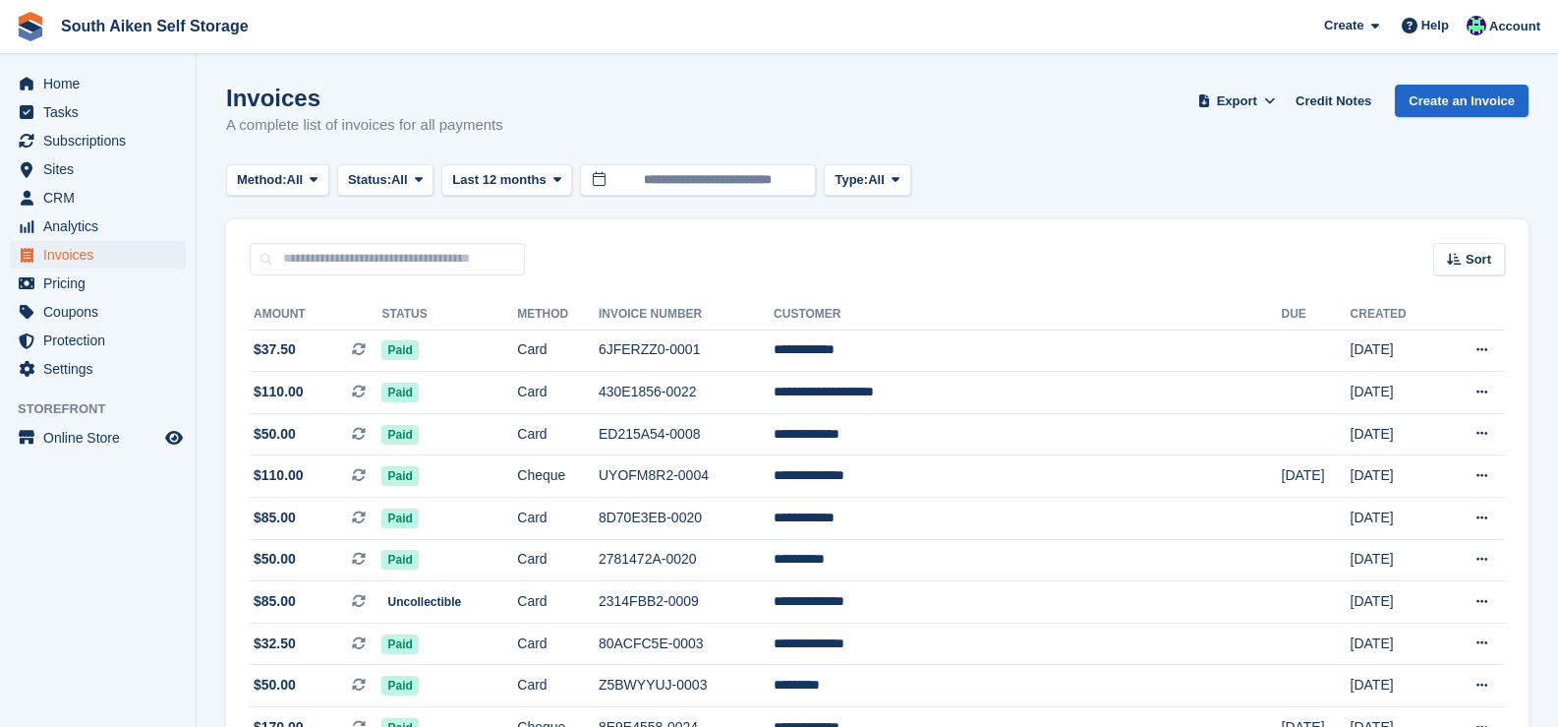
scroll to position [794, 0]
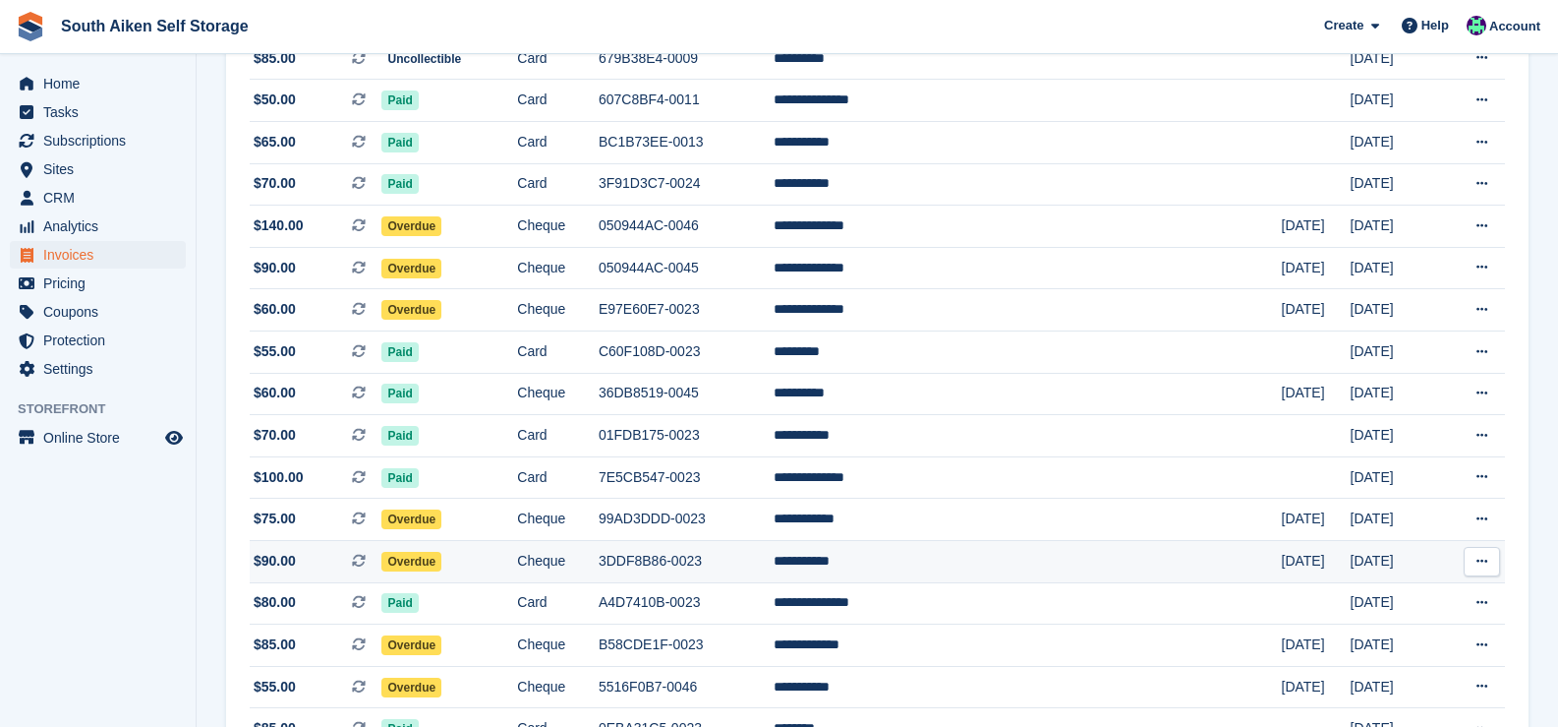
click at [477, 570] on td "Overdue" at bounding box center [449, 561] width 136 height 42
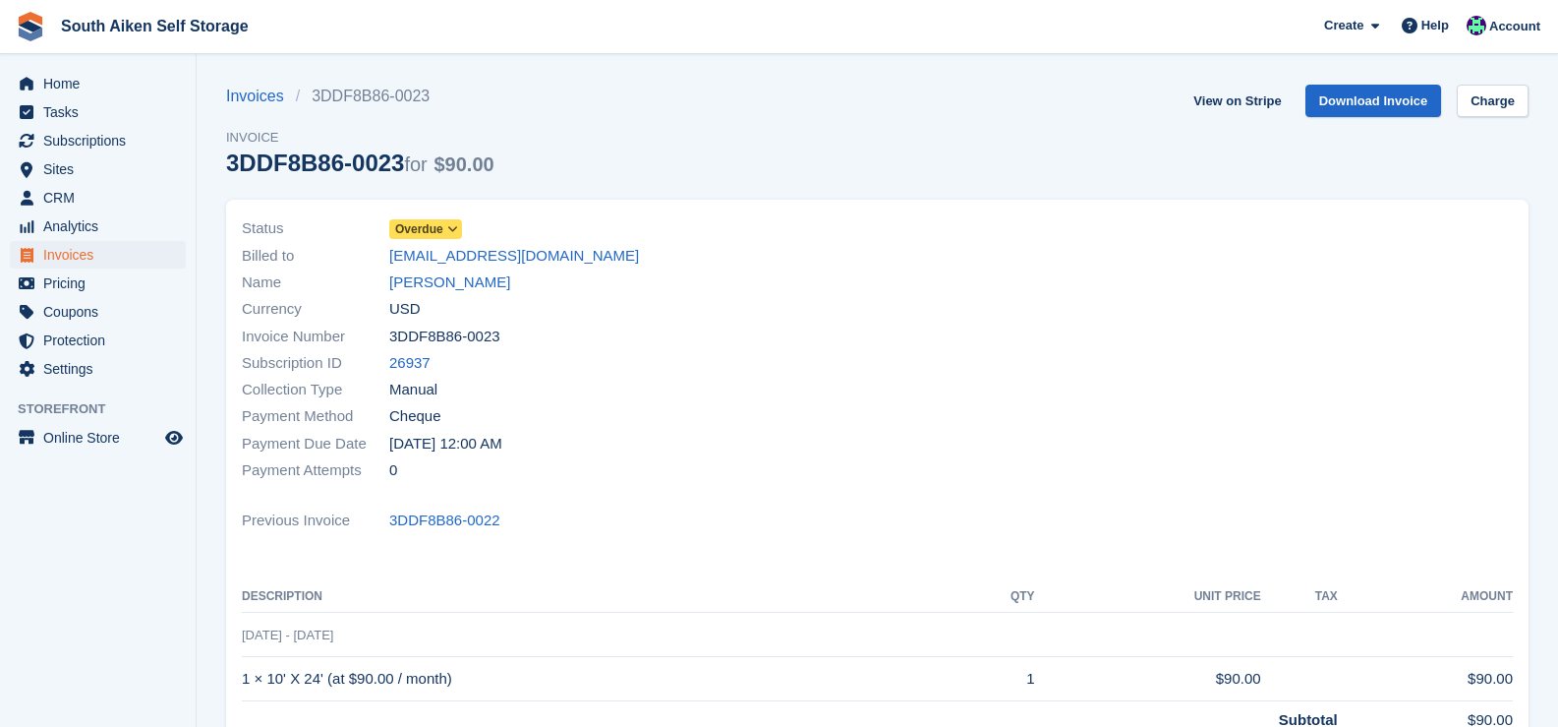
click at [453, 231] on icon at bounding box center [452, 229] width 11 height 12
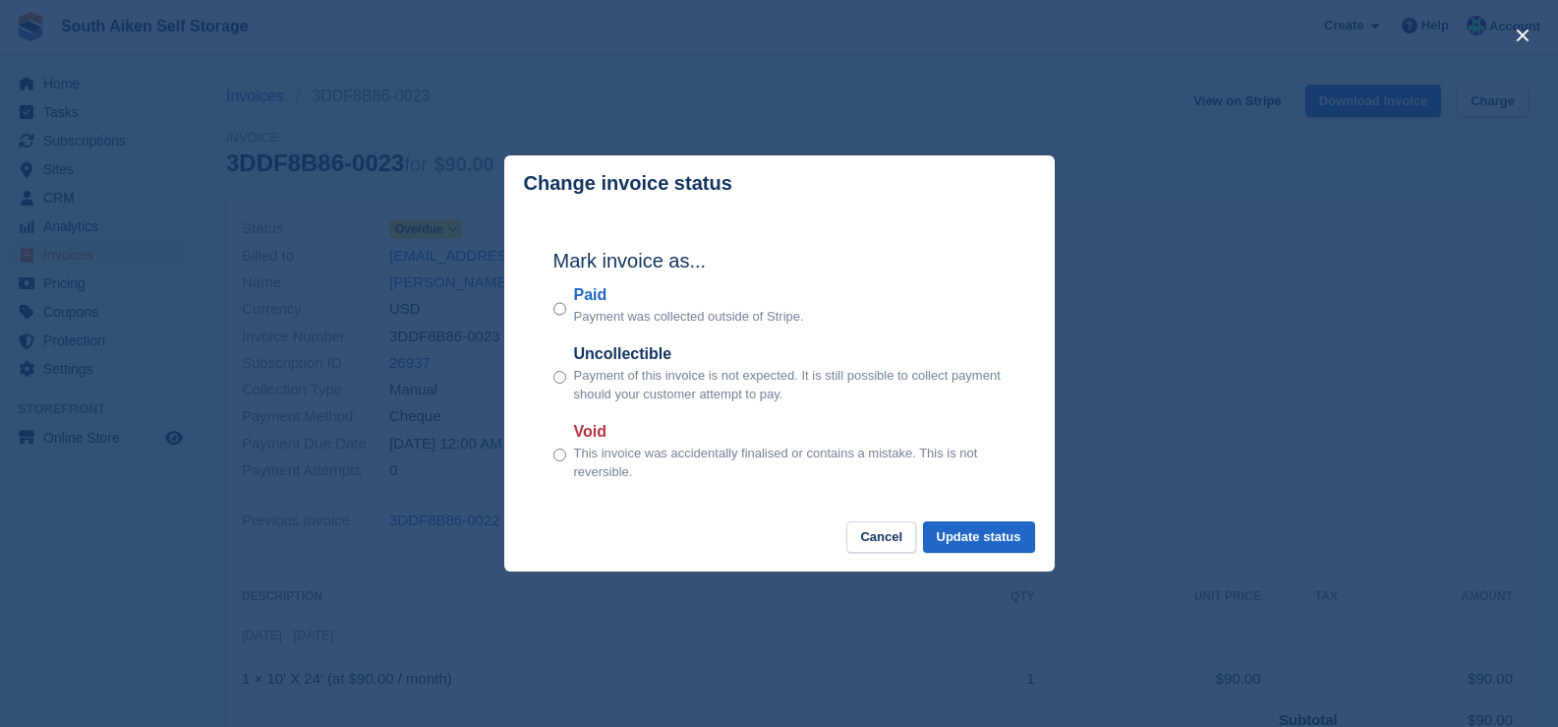
click at [579, 307] on label "Paid" at bounding box center [689, 295] width 230 height 24
click at [977, 548] on button "Update status" at bounding box center [979, 537] width 112 height 32
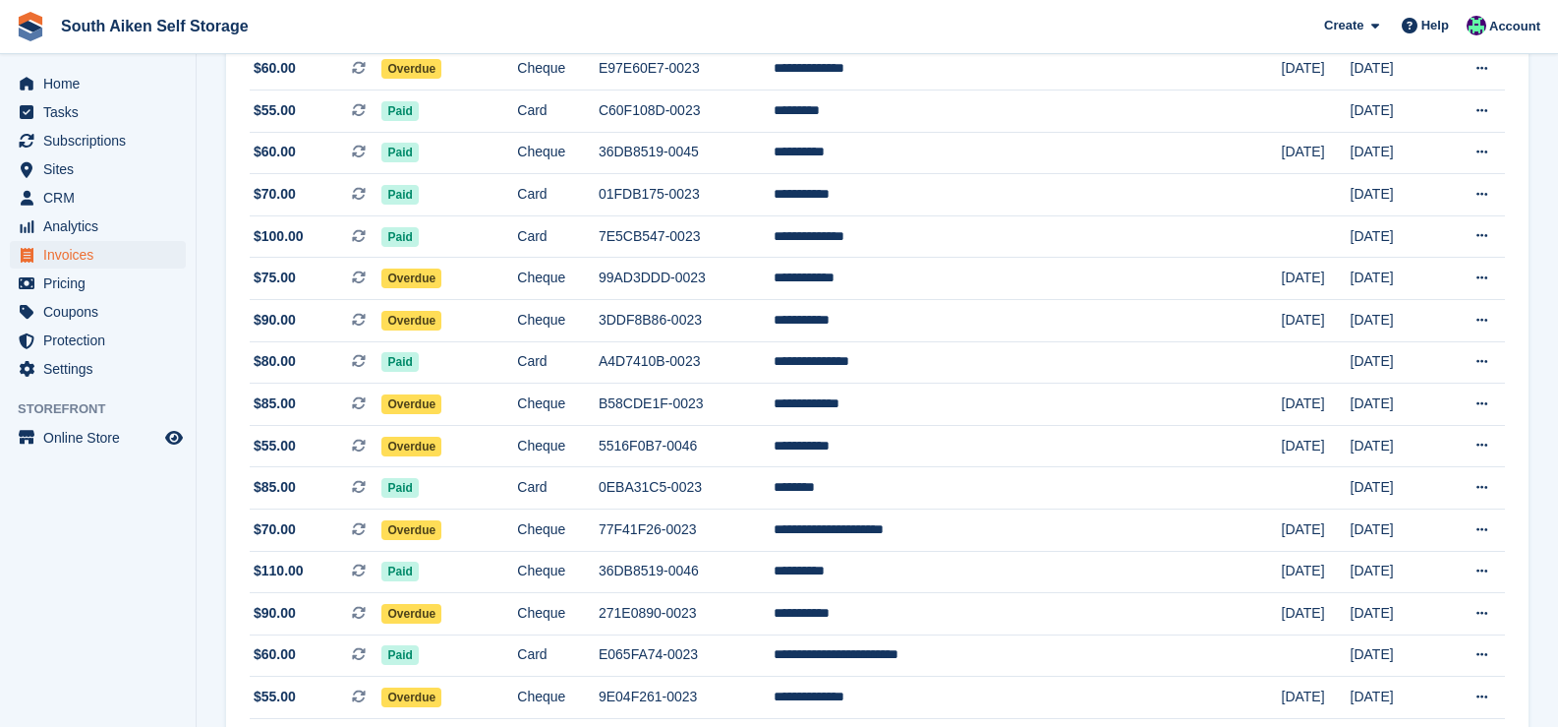
scroll to position [1038, 0]
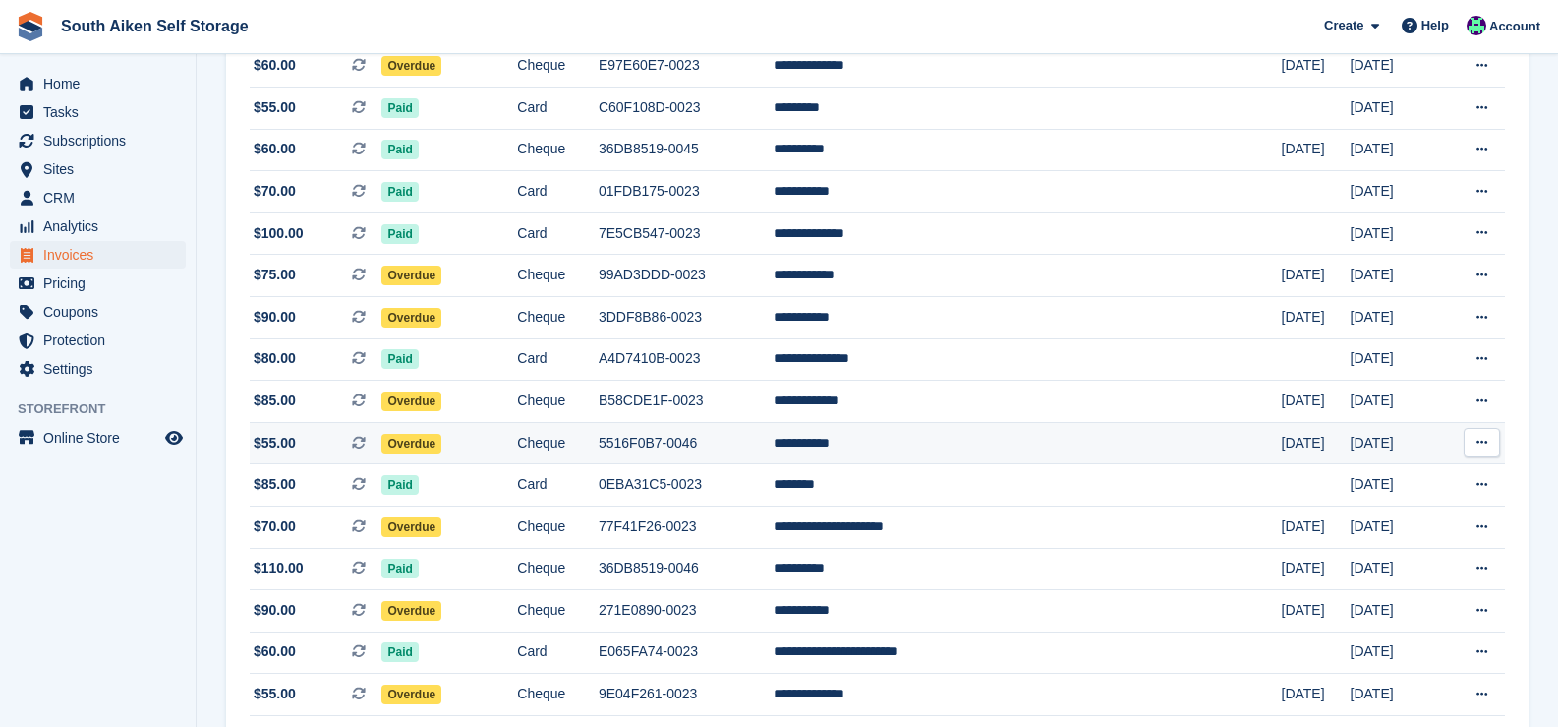
click at [441, 448] on span "Overdue" at bounding box center [411, 444] width 60 height 20
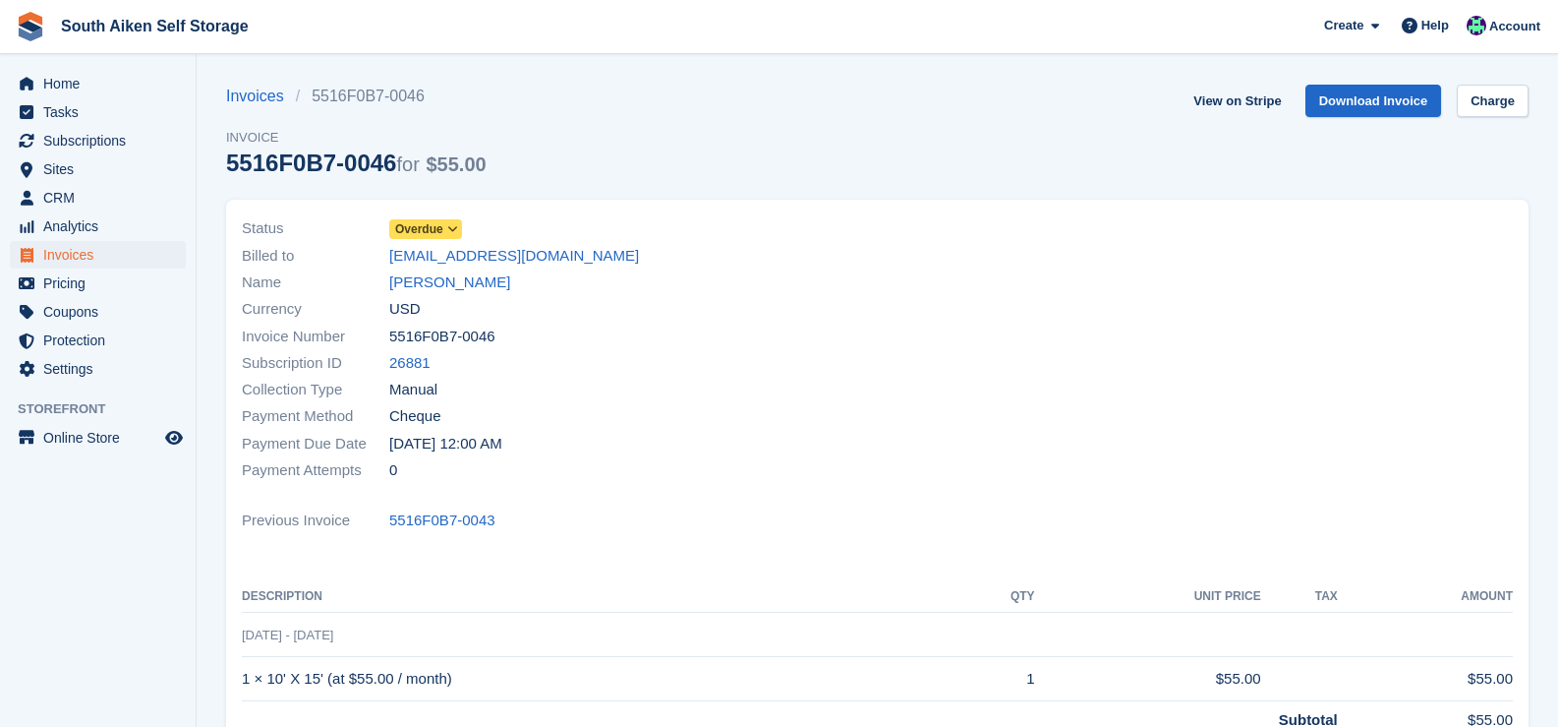
click at [441, 232] on span "Overdue" at bounding box center [419, 229] width 48 height 18
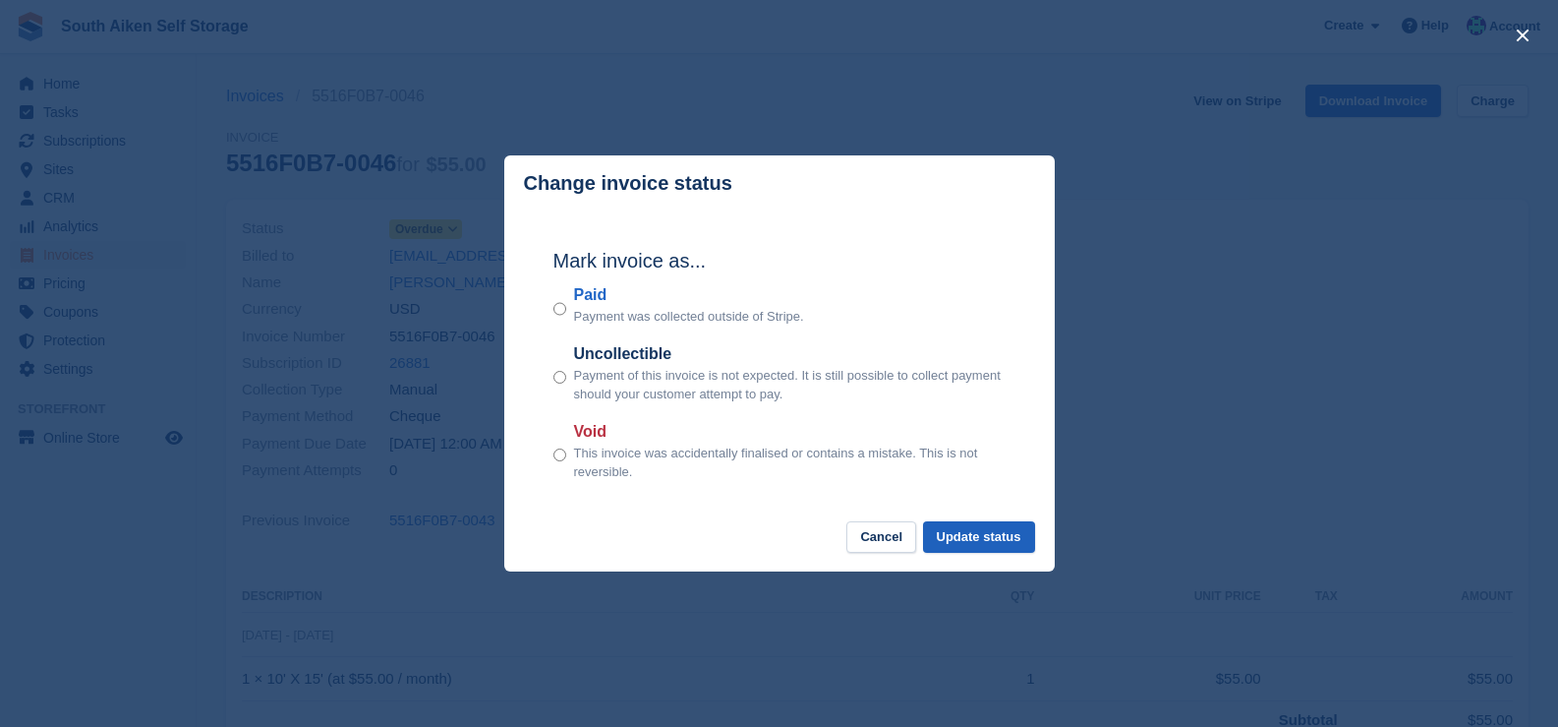
click at [963, 536] on button "Update status" at bounding box center [979, 537] width 112 height 32
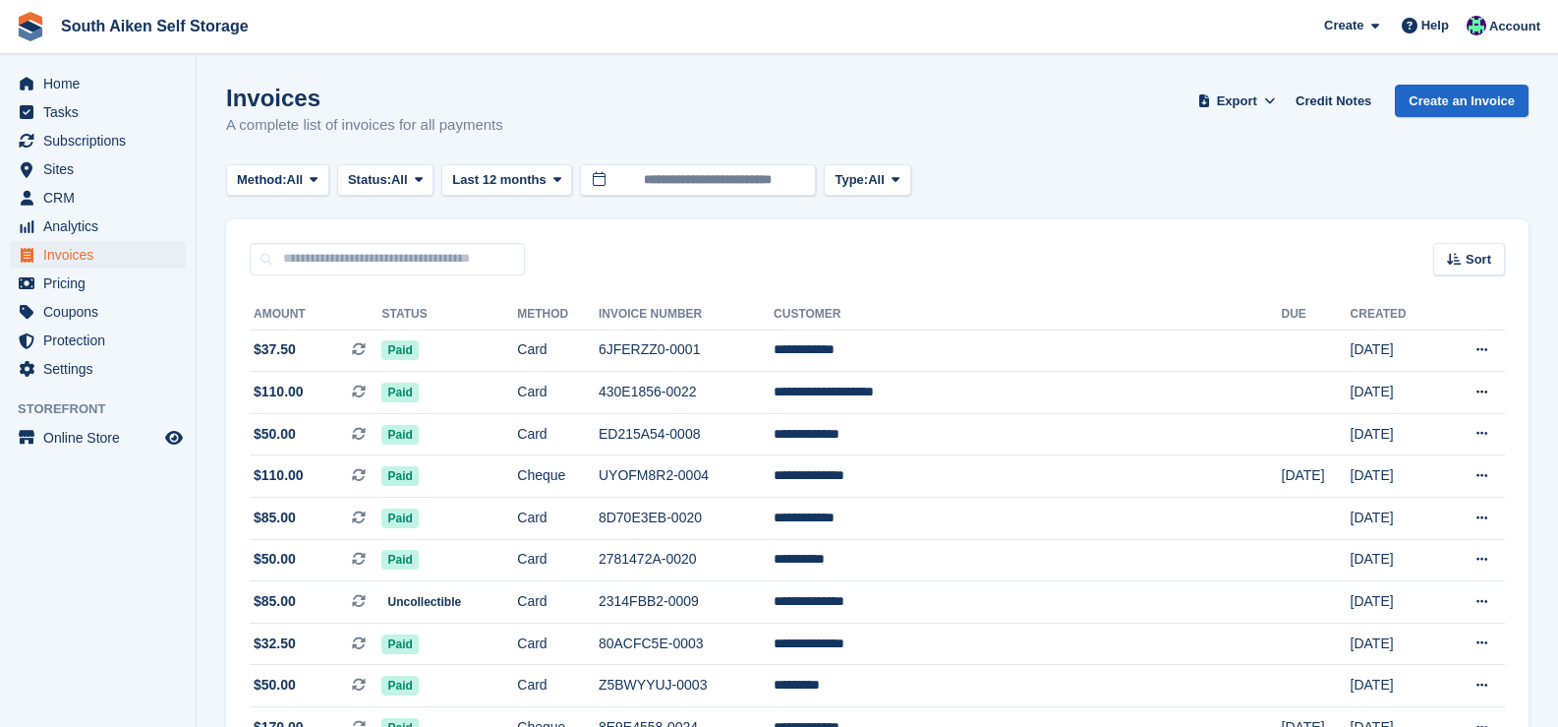
scroll to position [1038, 0]
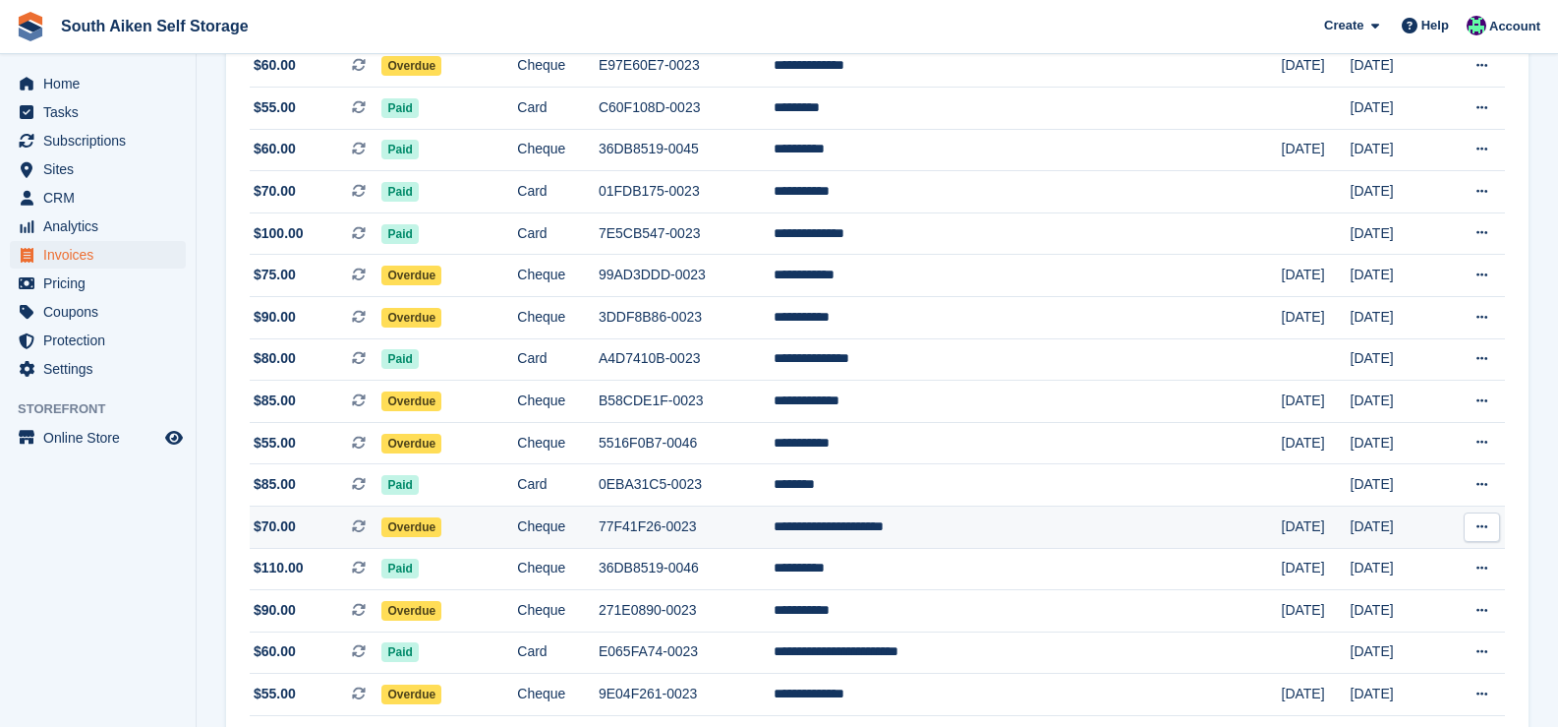
click at [441, 525] on span "Overdue" at bounding box center [411, 527] width 60 height 20
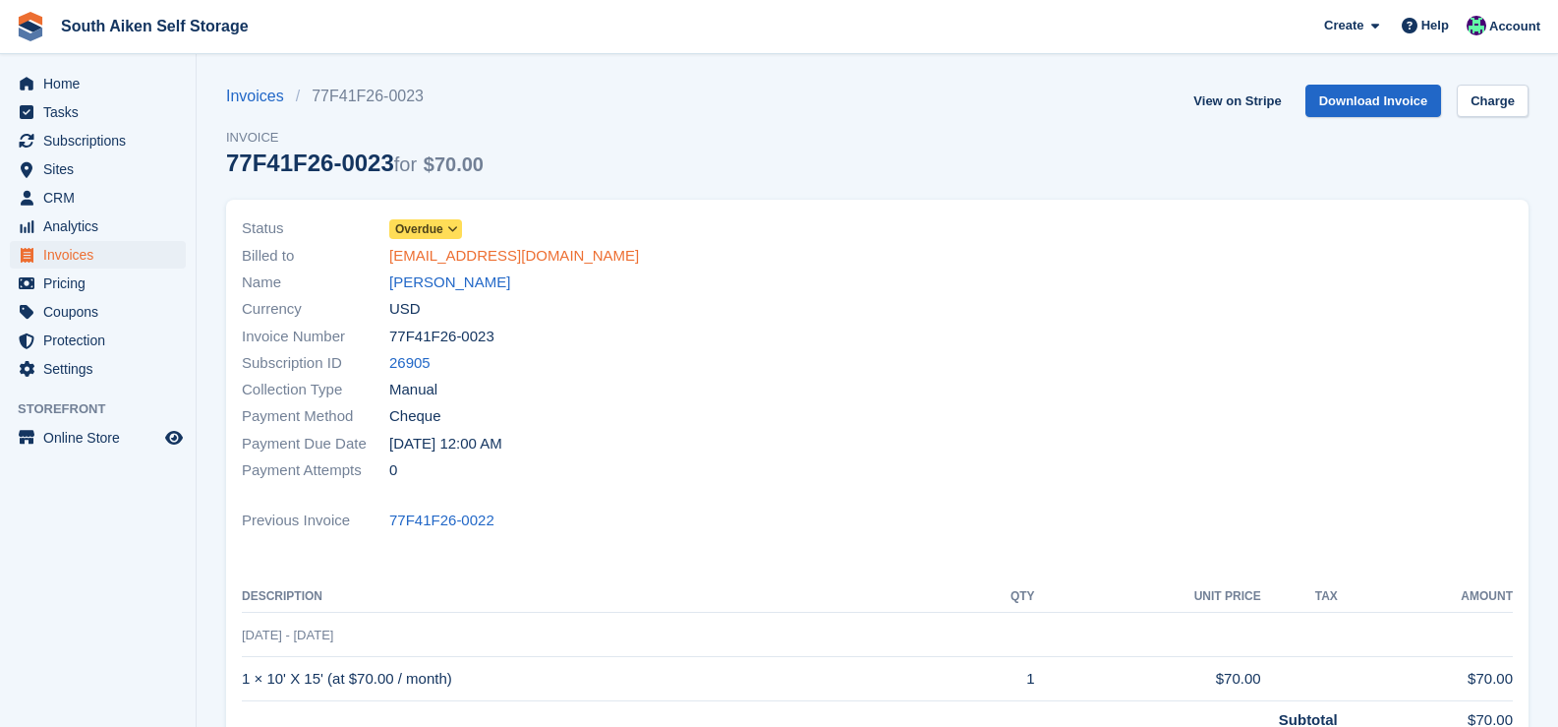
click at [463, 247] on link "[EMAIL_ADDRESS][DOMAIN_NAME]" at bounding box center [514, 256] width 250 height 23
click at [457, 227] on icon at bounding box center [452, 229] width 11 height 12
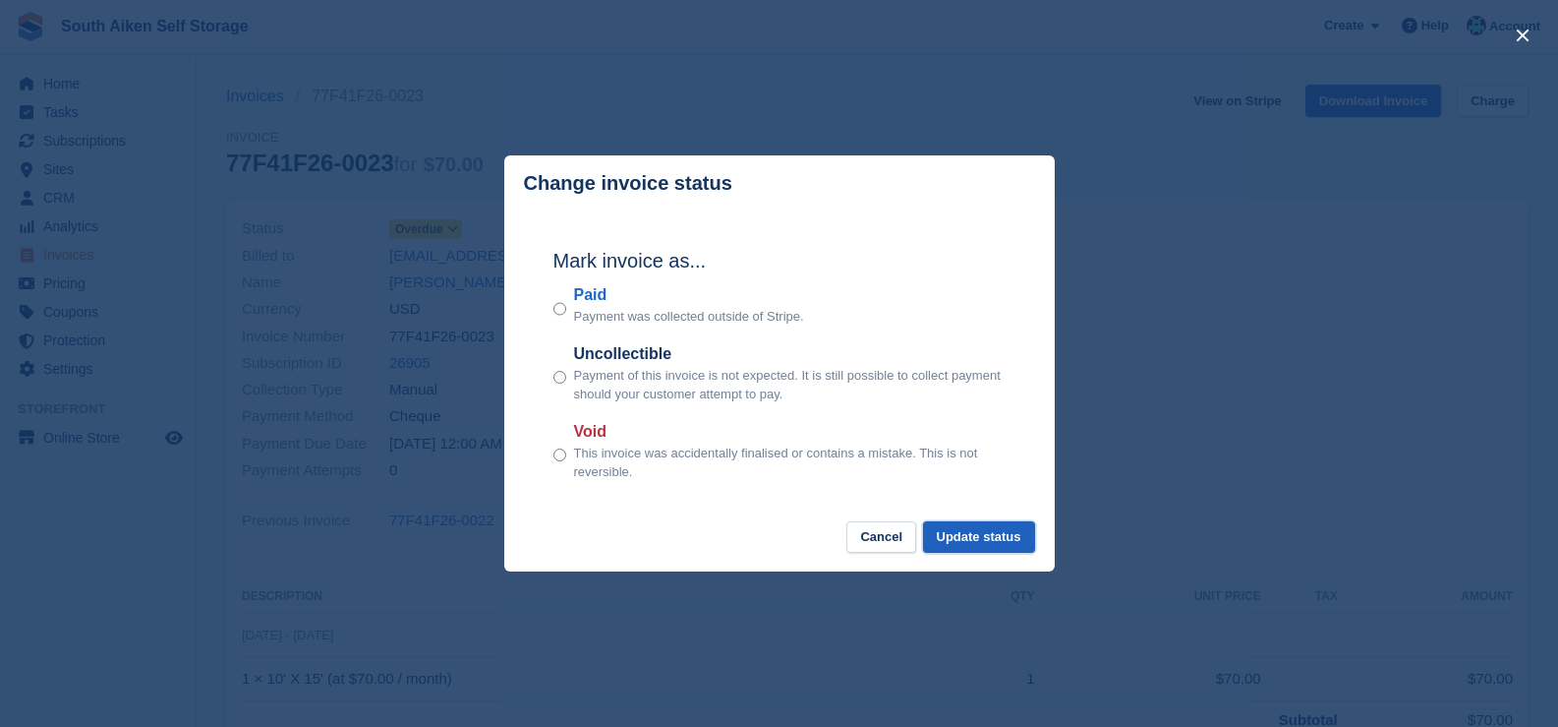
click at [970, 550] on button "Update status" at bounding box center [979, 537] width 112 height 32
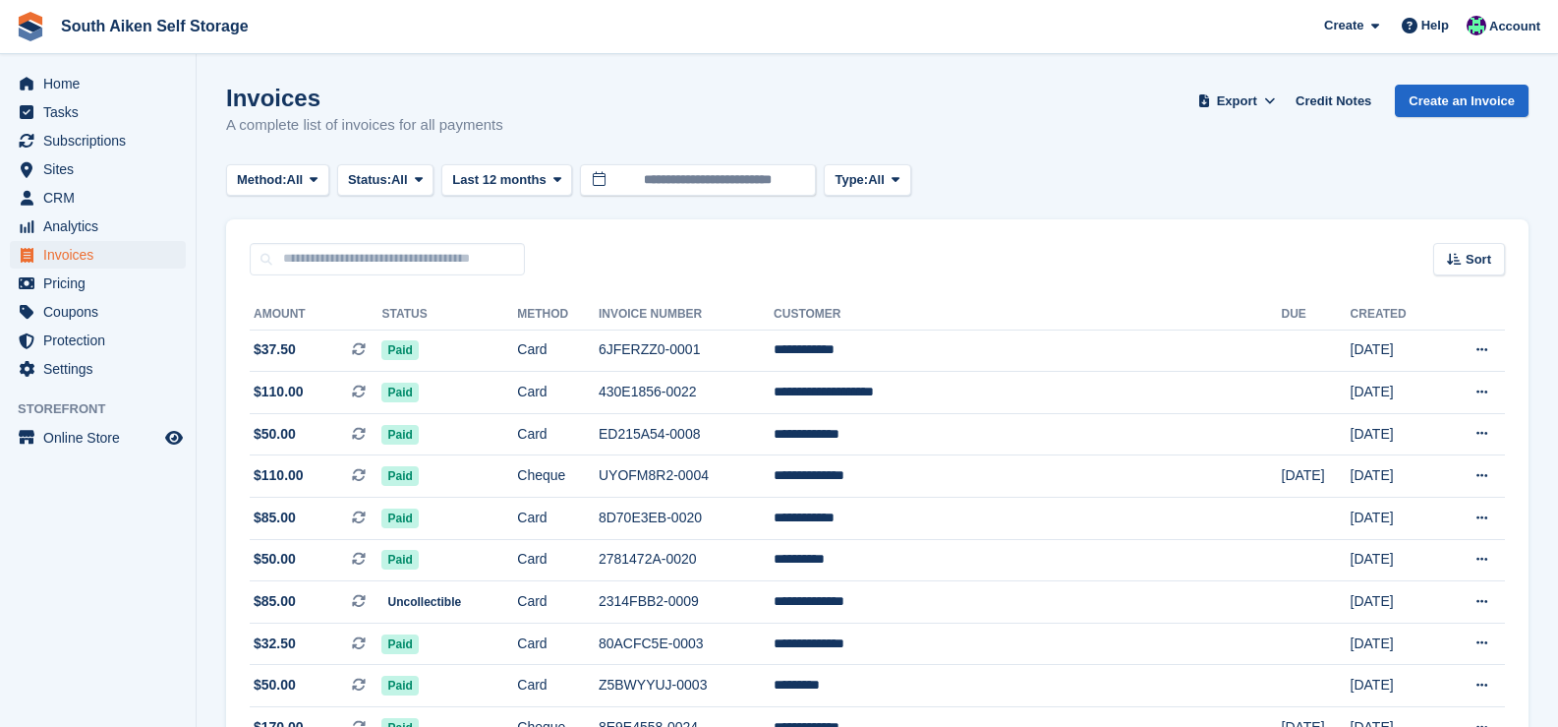
scroll to position [1038, 0]
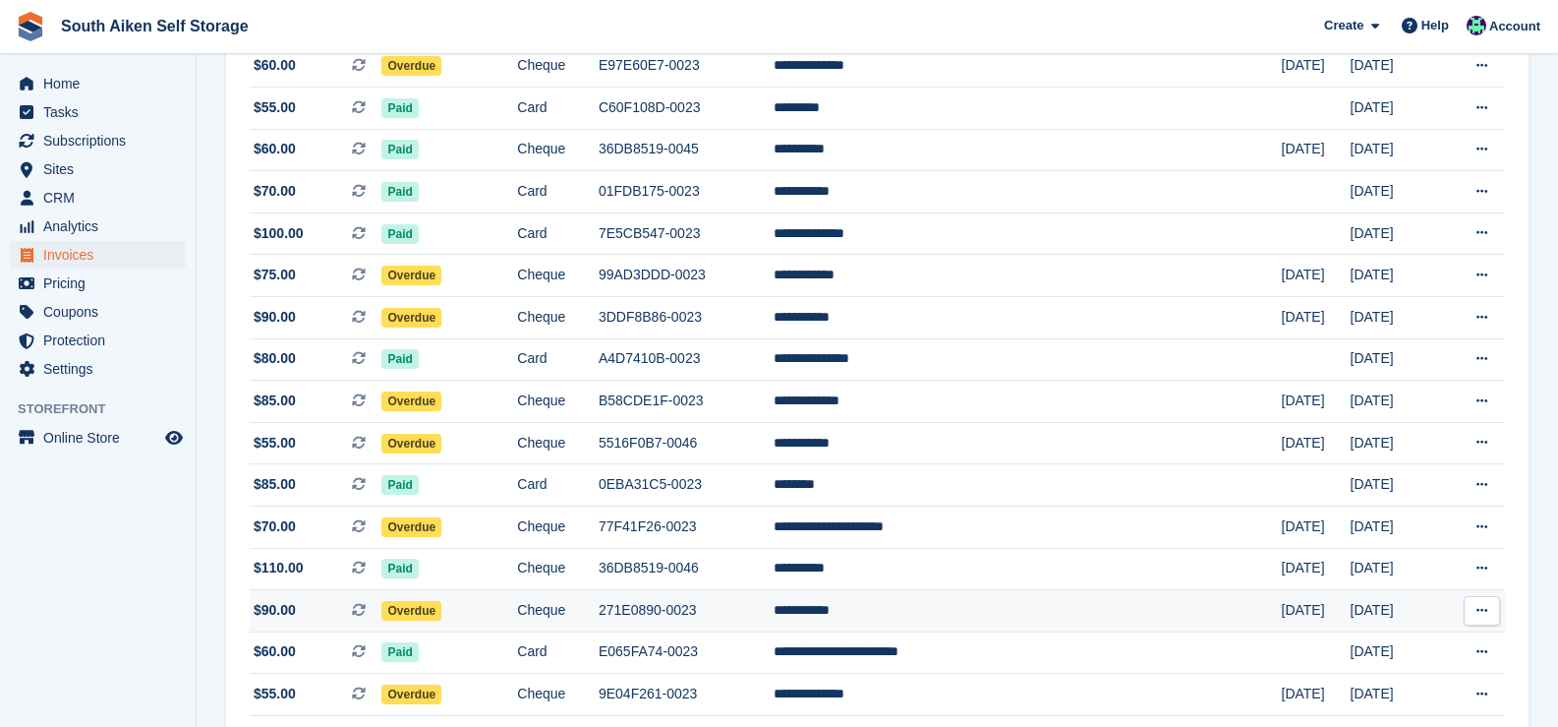
click at [441, 615] on span "Overdue" at bounding box center [411, 611] width 60 height 20
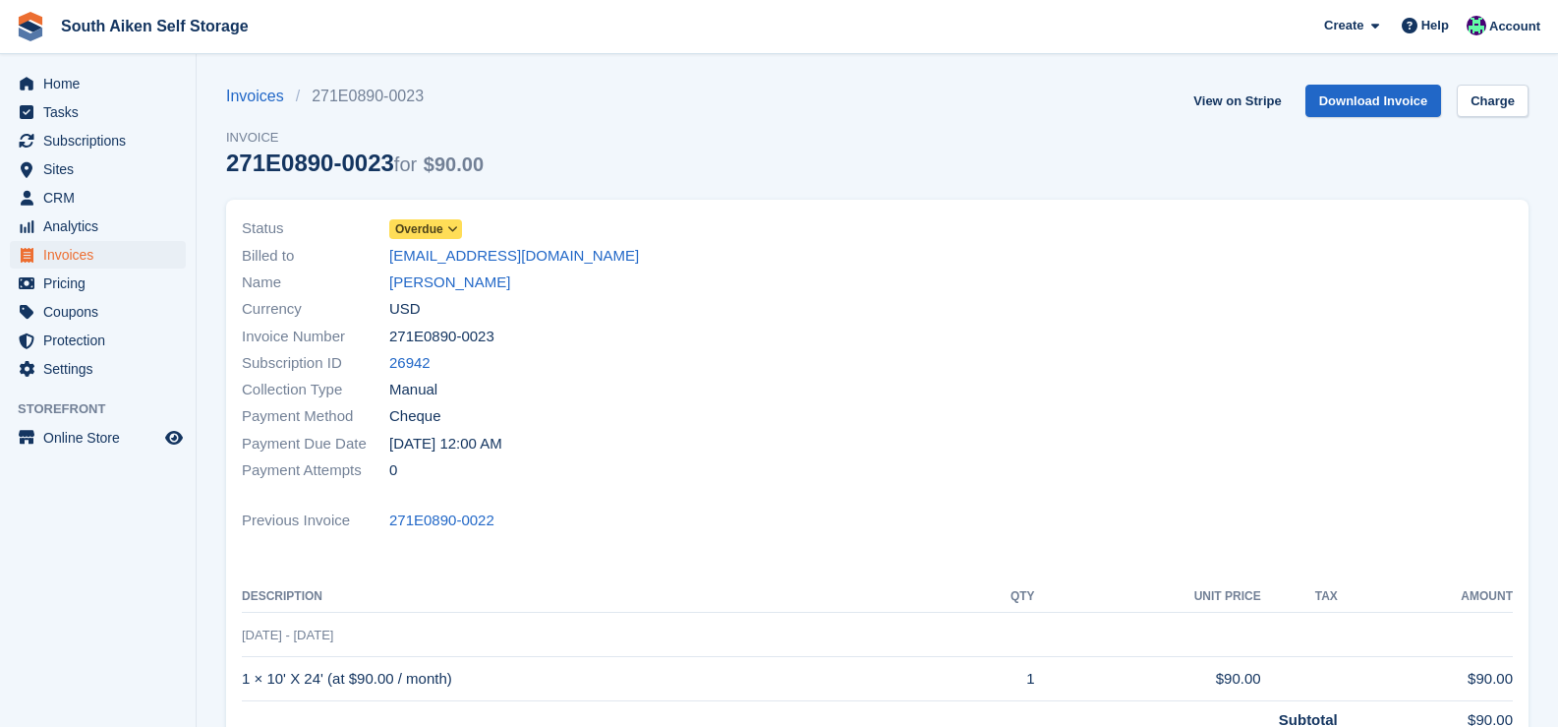
click at [454, 228] on icon at bounding box center [452, 229] width 11 height 12
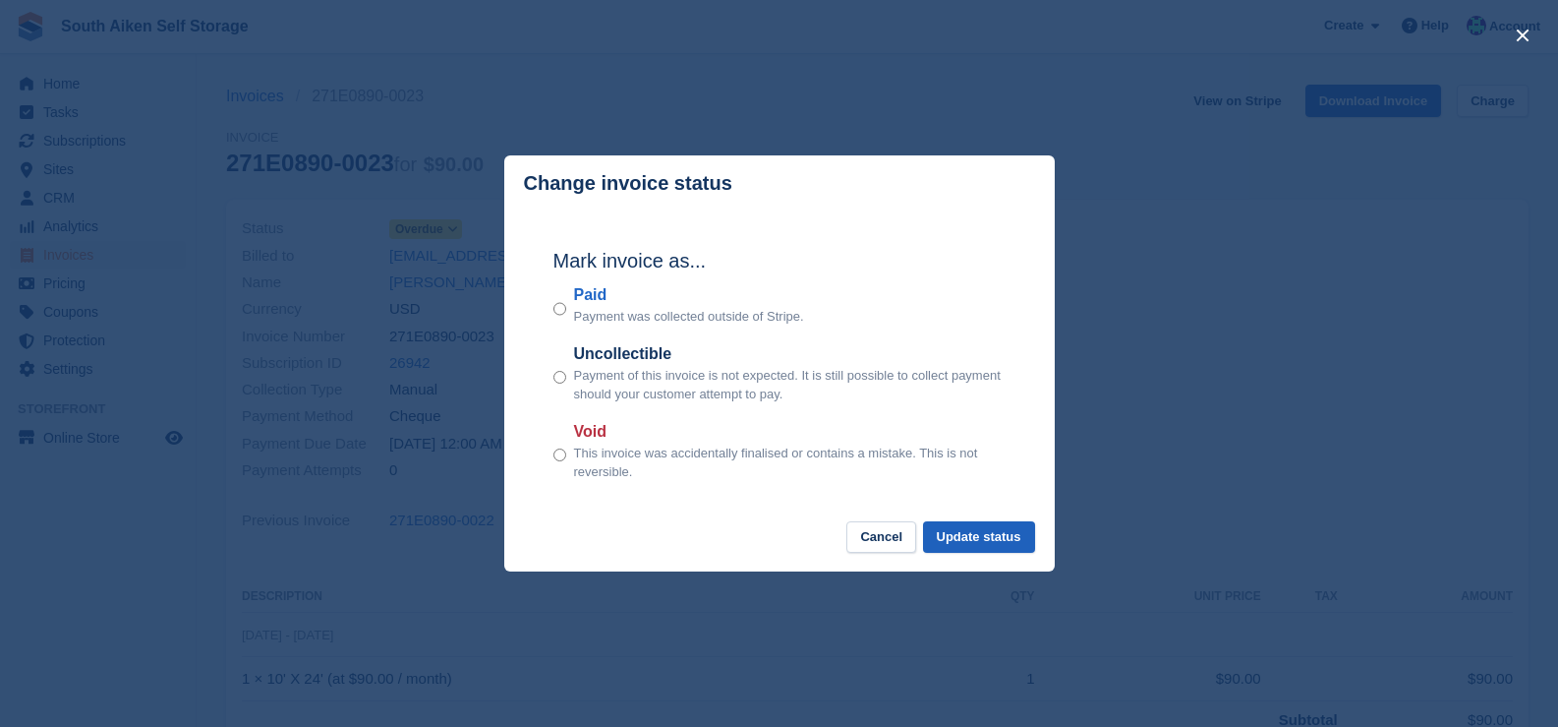
click at [984, 550] on button "Update status" at bounding box center [979, 537] width 112 height 32
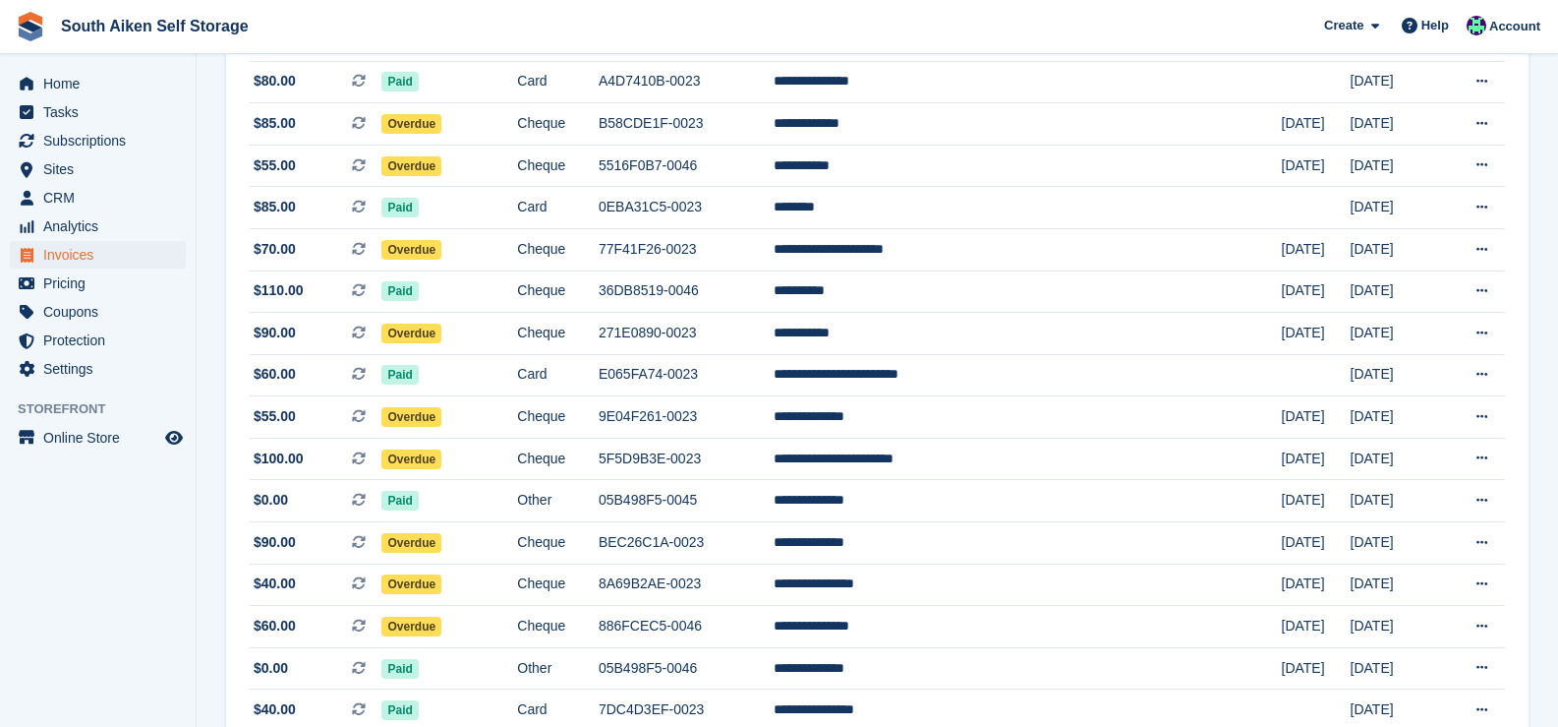
scroll to position [1334, 0]
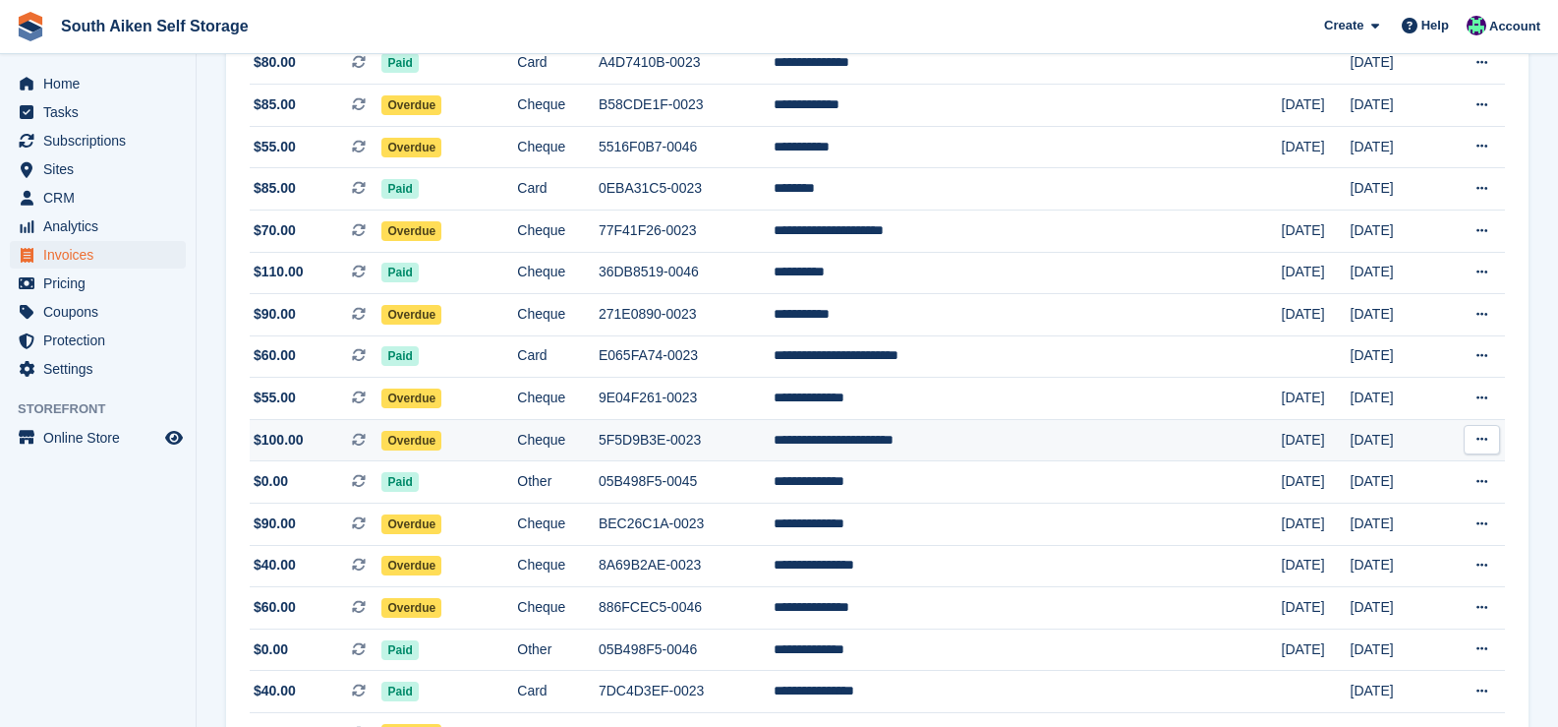
click at [441, 445] on span "Overdue" at bounding box center [411, 441] width 60 height 20
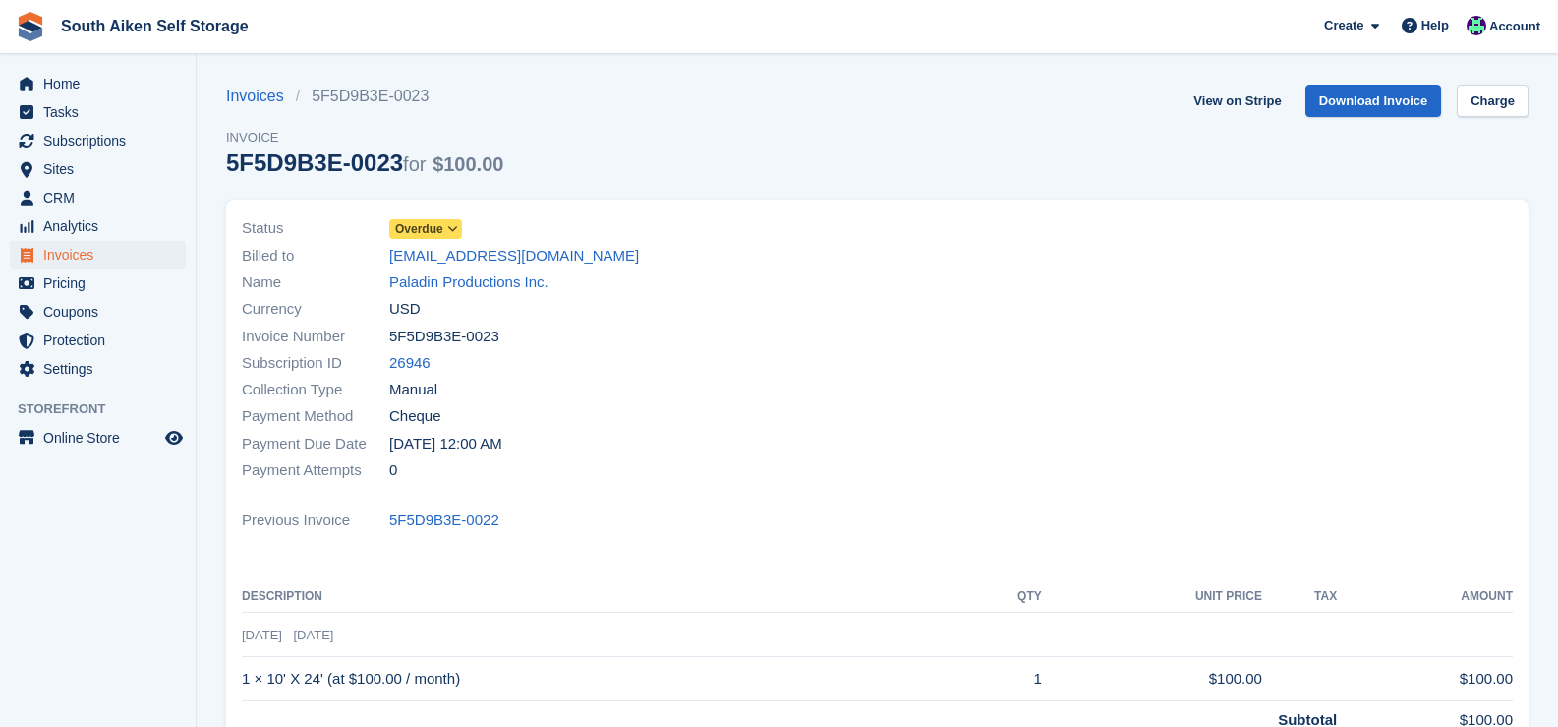
click at [452, 231] on icon at bounding box center [452, 229] width 11 height 12
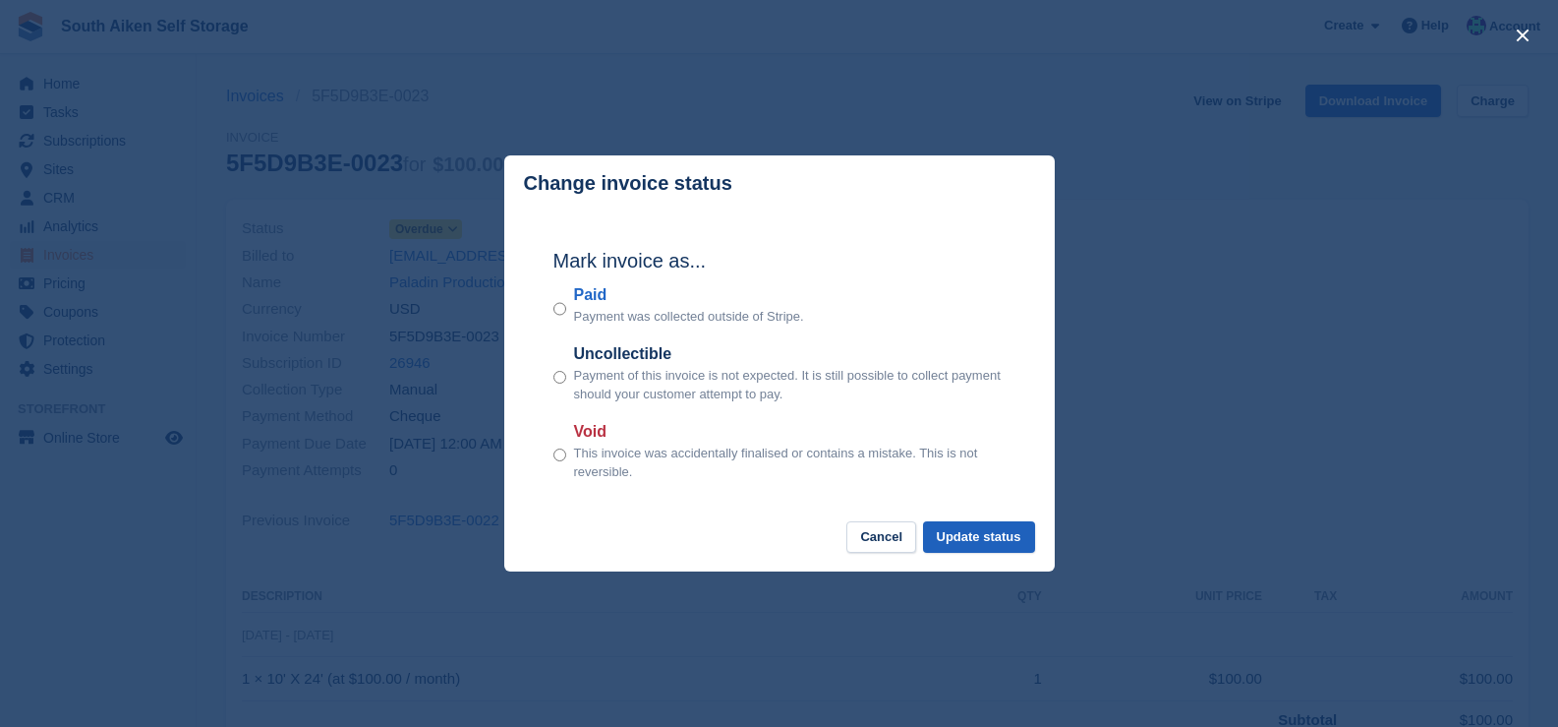
click at [991, 547] on button "Update status" at bounding box center [979, 537] width 112 height 32
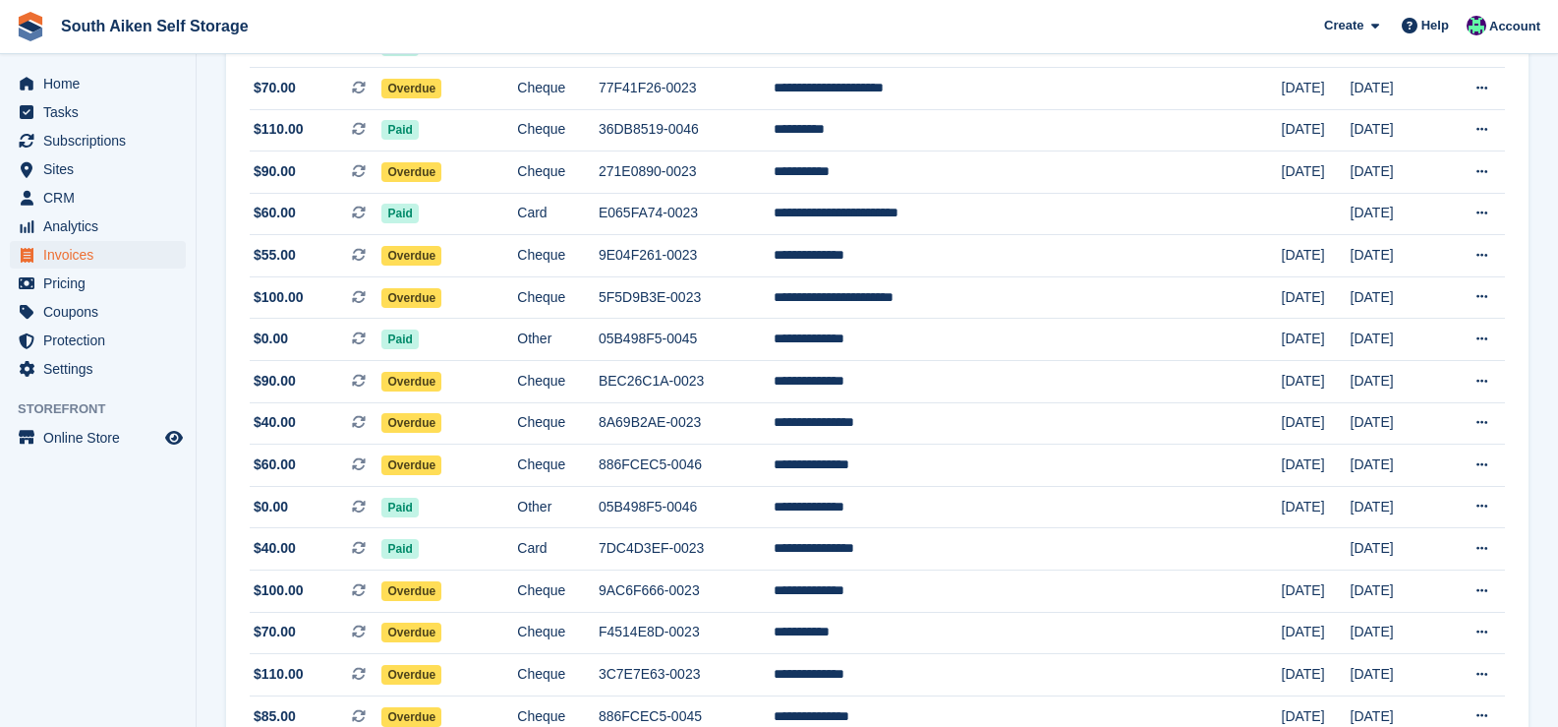
scroll to position [1479, 0]
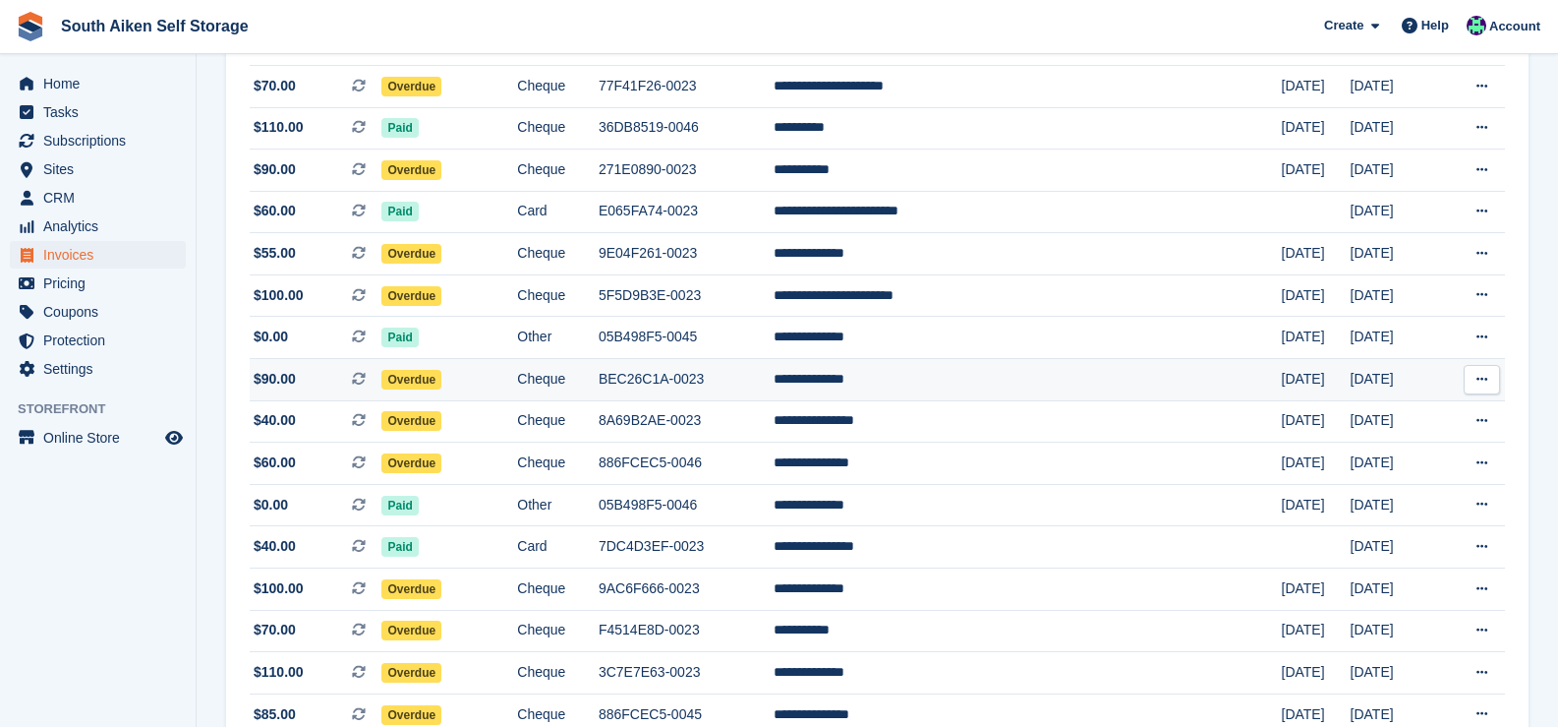
click at [441, 385] on span "Overdue" at bounding box center [411, 380] width 60 height 20
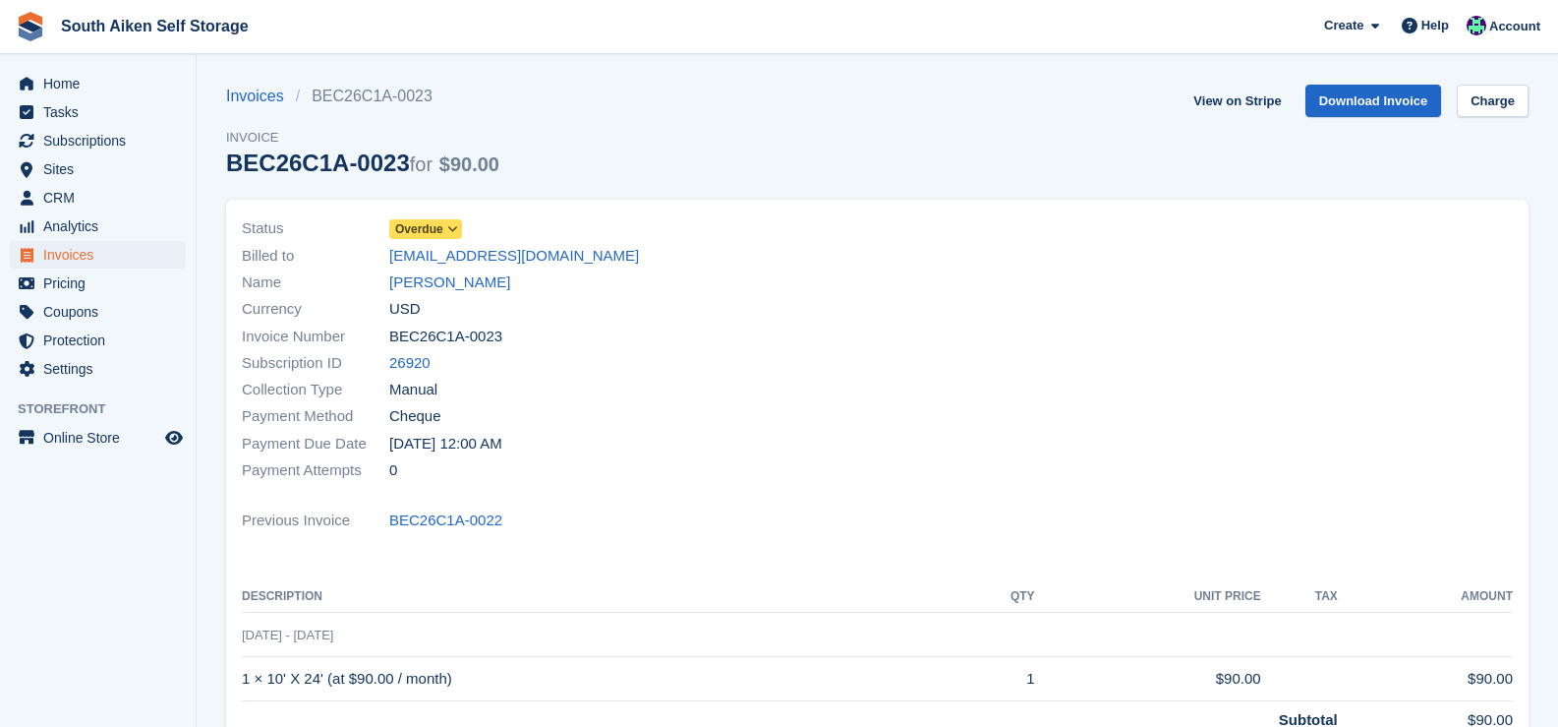
click at [453, 230] on icon at bounding box center [452, 229] width 11 height 12
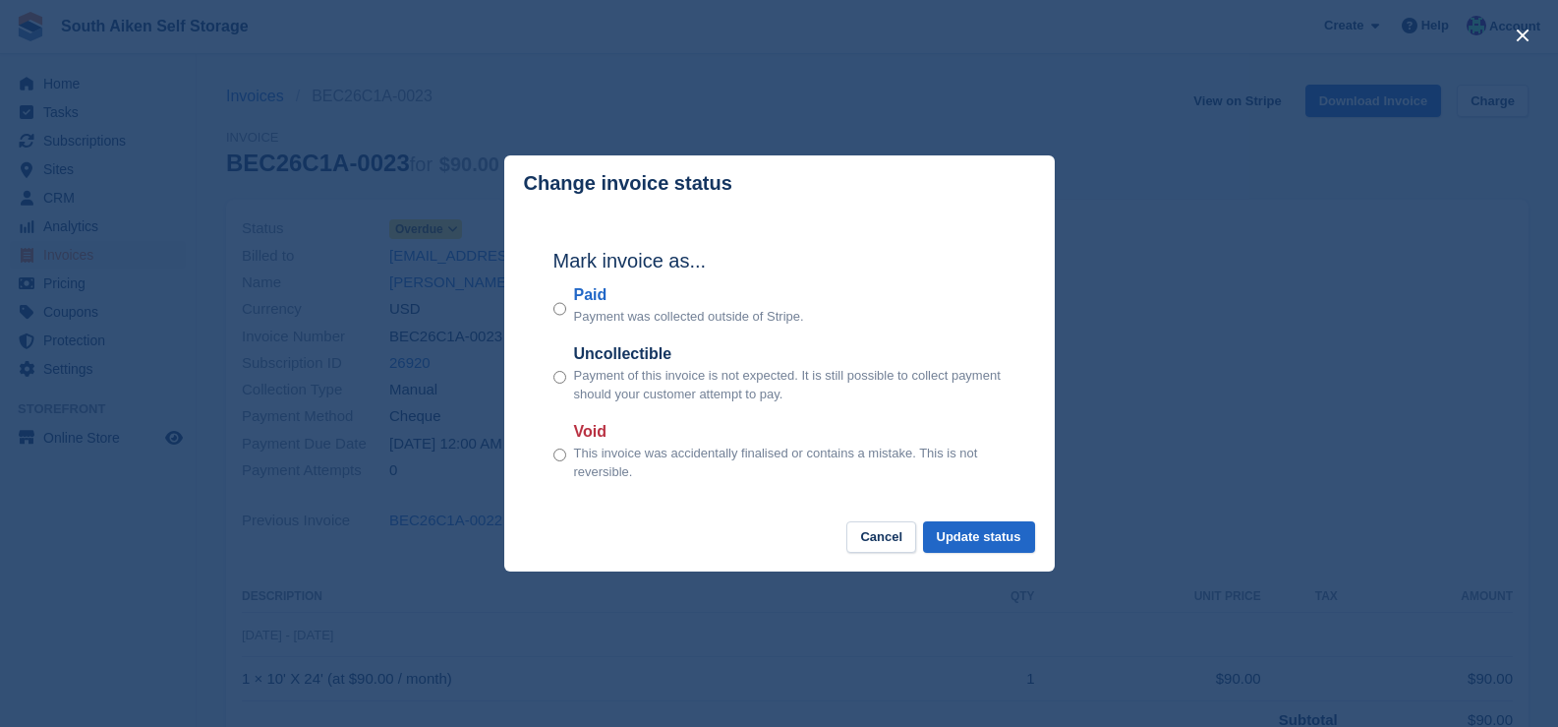
click at [1002, 547] on button "Update status" at bounding box center [979, 537] width 112 height 32
